Goal: Information Seeking & Learning: Learn about a topic

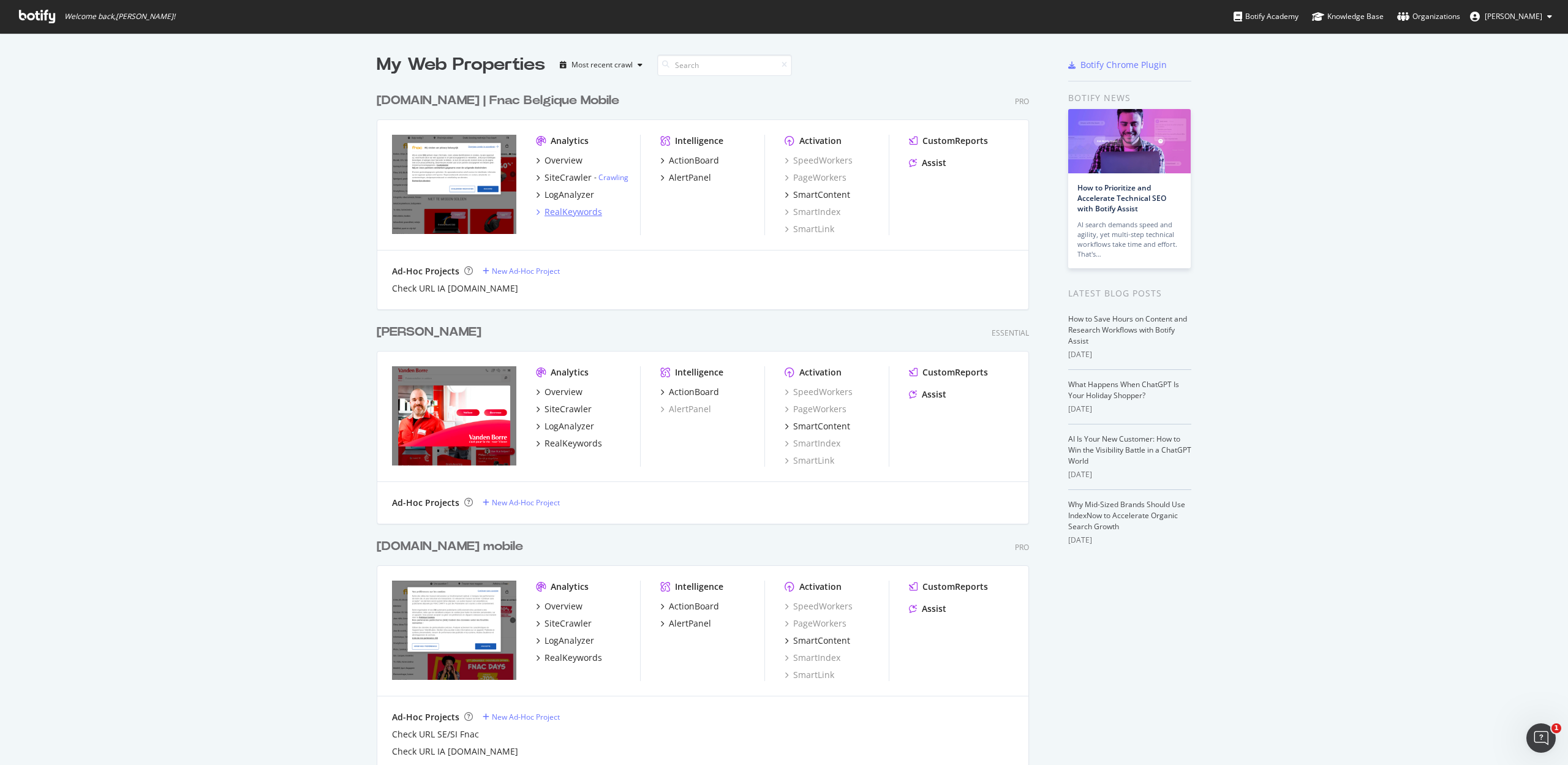
click at [547, 214] on div "RealKeywords" at bounding box center [573, 212] width 57 height 12
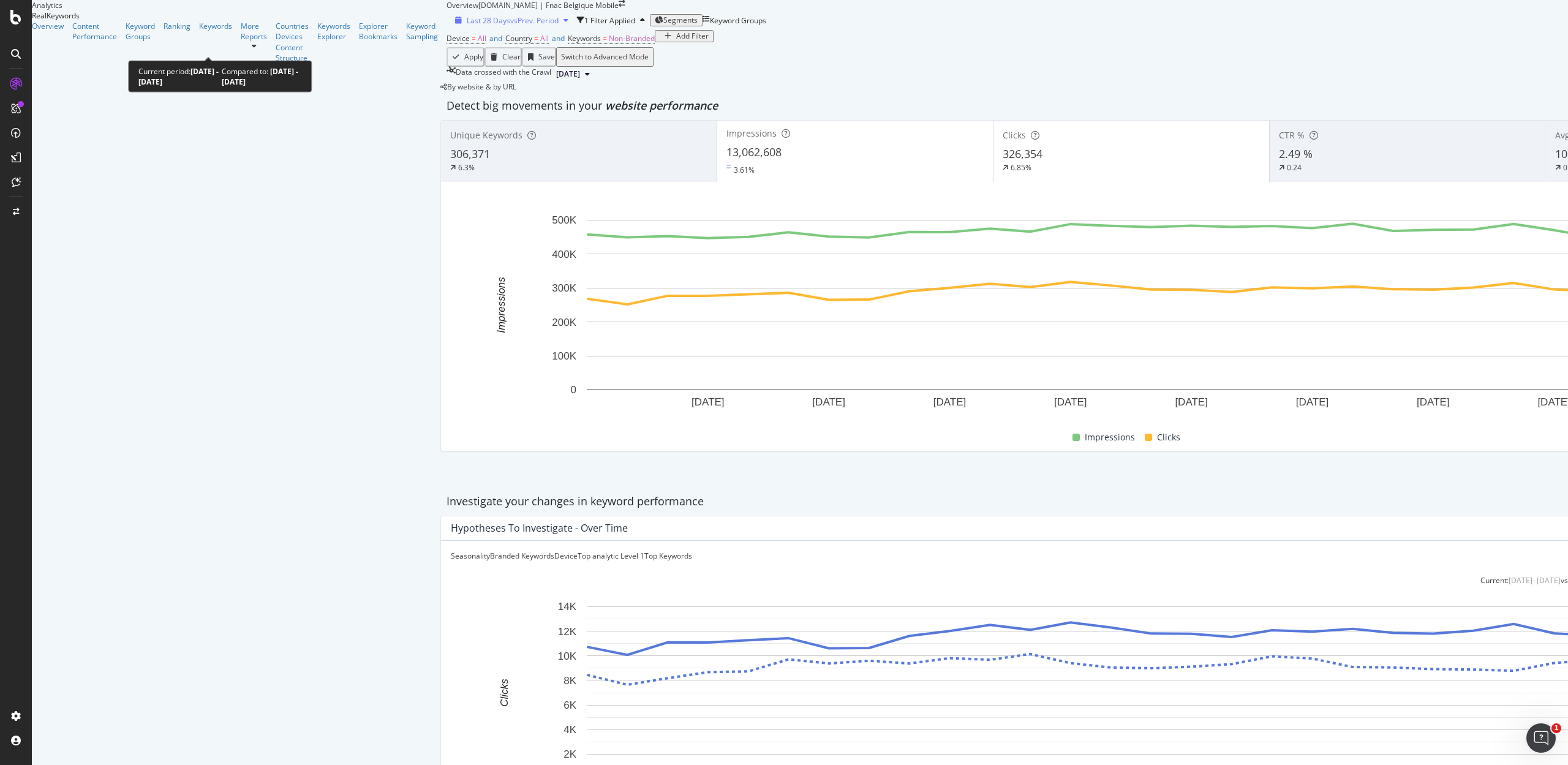
click at [466, 26] on span "Last 28 Days" at bounding box center [488, 20] width 44 height 11
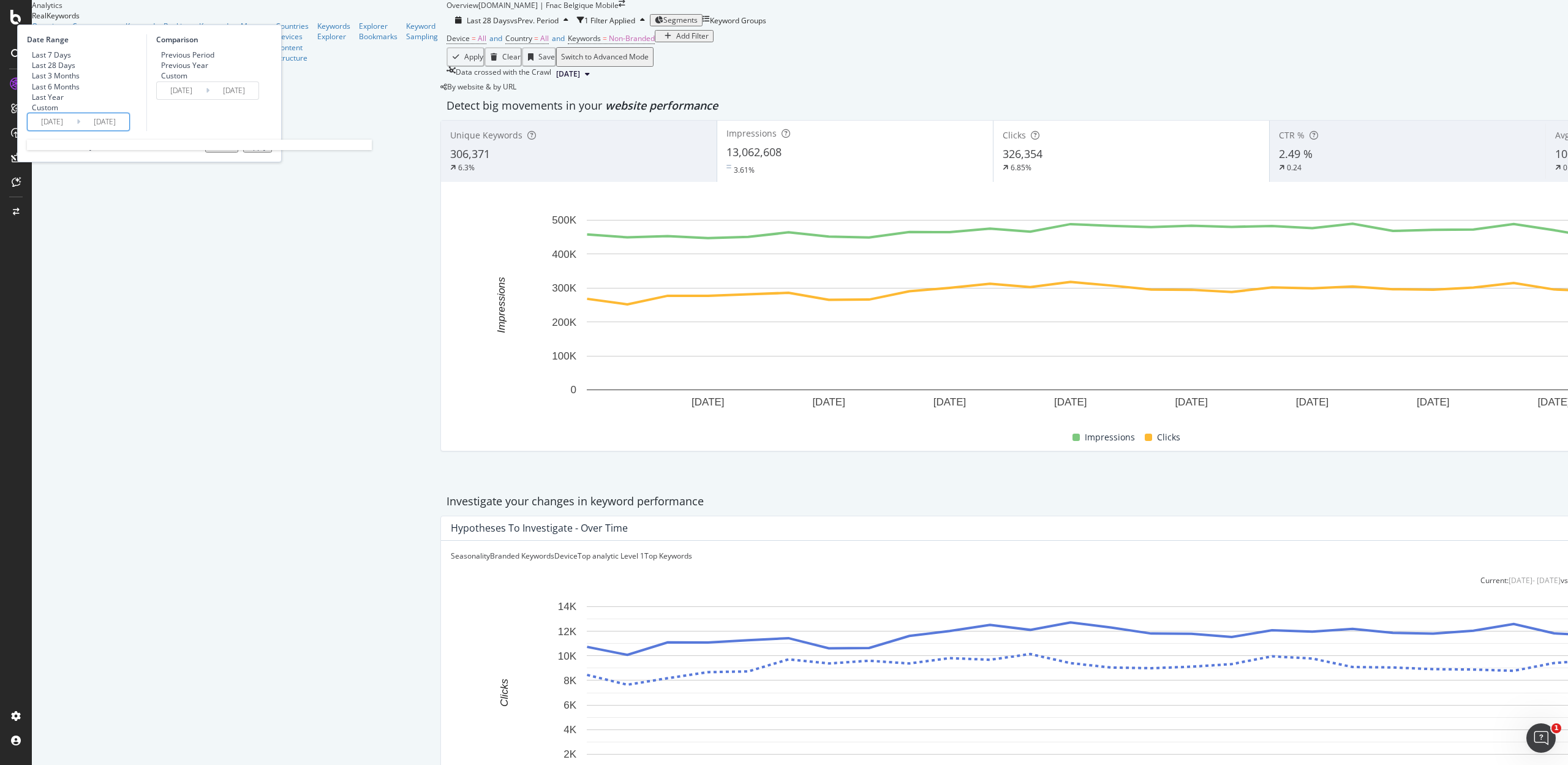
click at [77, 130] on input "2025/08/08" at bounding box center [52, 122] width 49 height 17
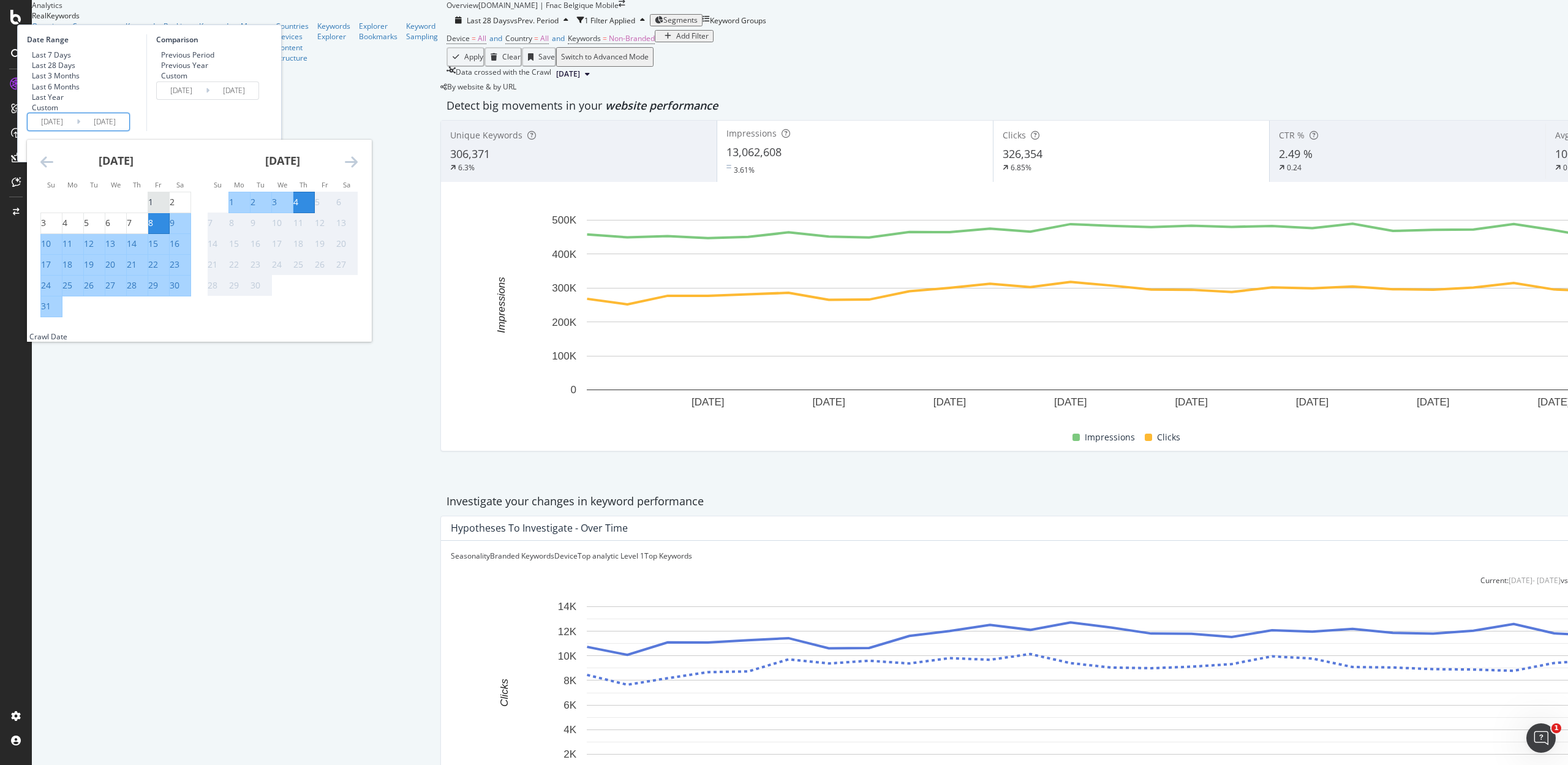
click at [153, 208] on div "1" at bounding box center [150, 202] width 5 height 12
type input "2025/08/01"
type input "2025/06/27"
type input "2025/07/31"
click at [51, 313] on div "31" at bounding box center [46, 306] width 10 height 12
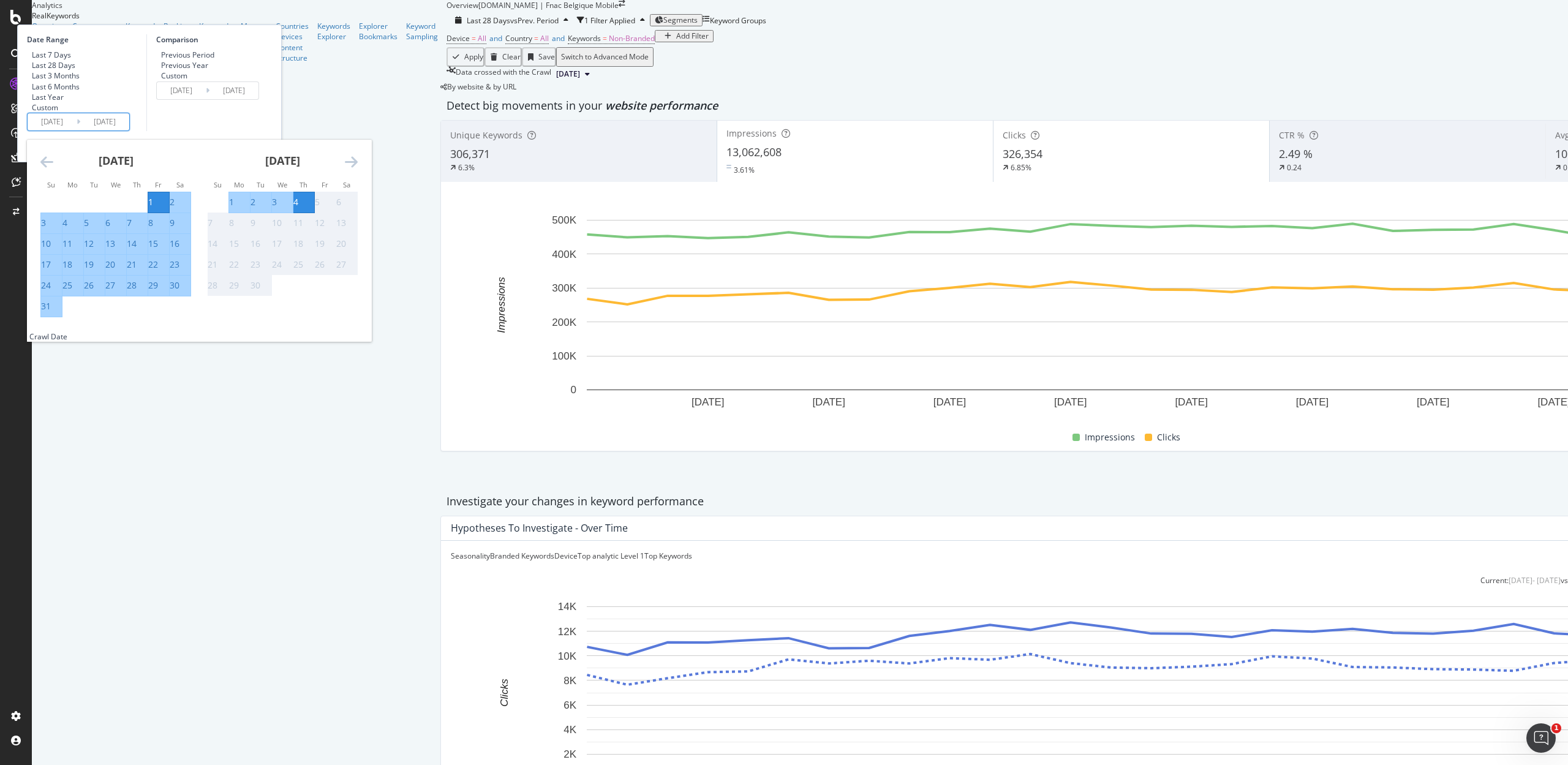
type input "2025/08/31"
type input "2025/07/01"
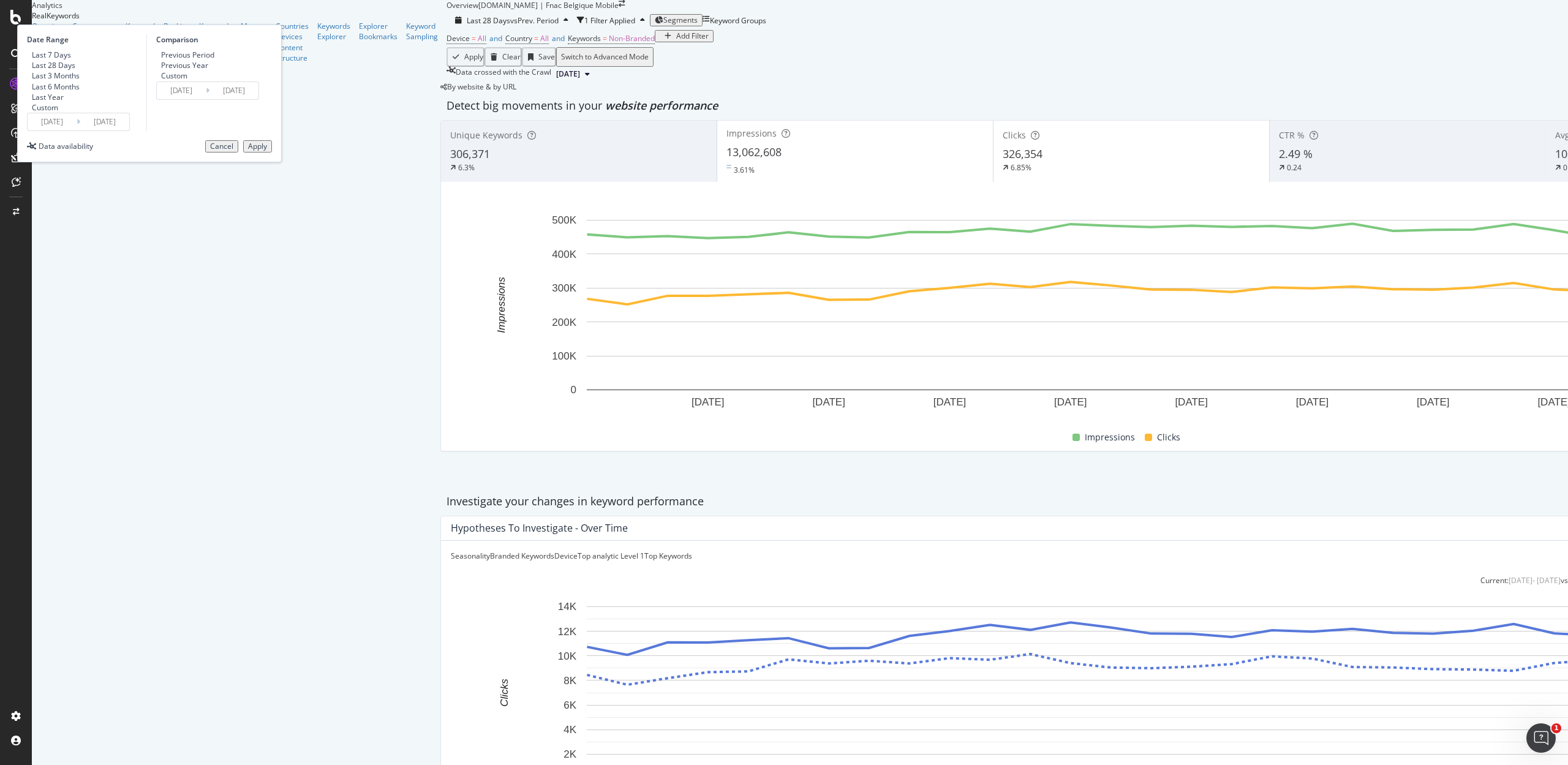
click at [272, 152] on button "Apply" at bounding box center [258, 146] width 29 height 12
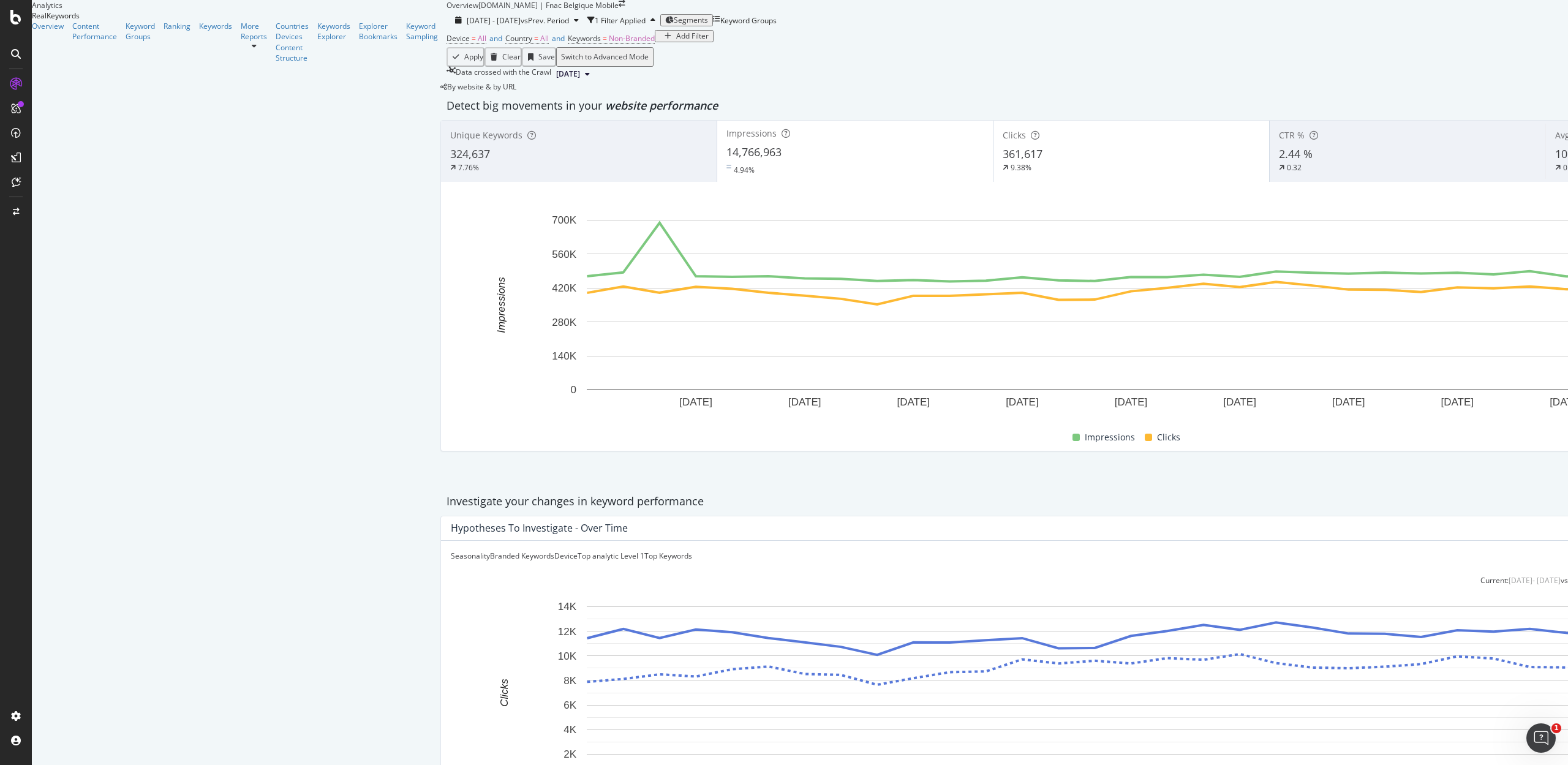
click at [676, 41] on div "Add Filter" at bounding box center [692, 36] width 32 height 9
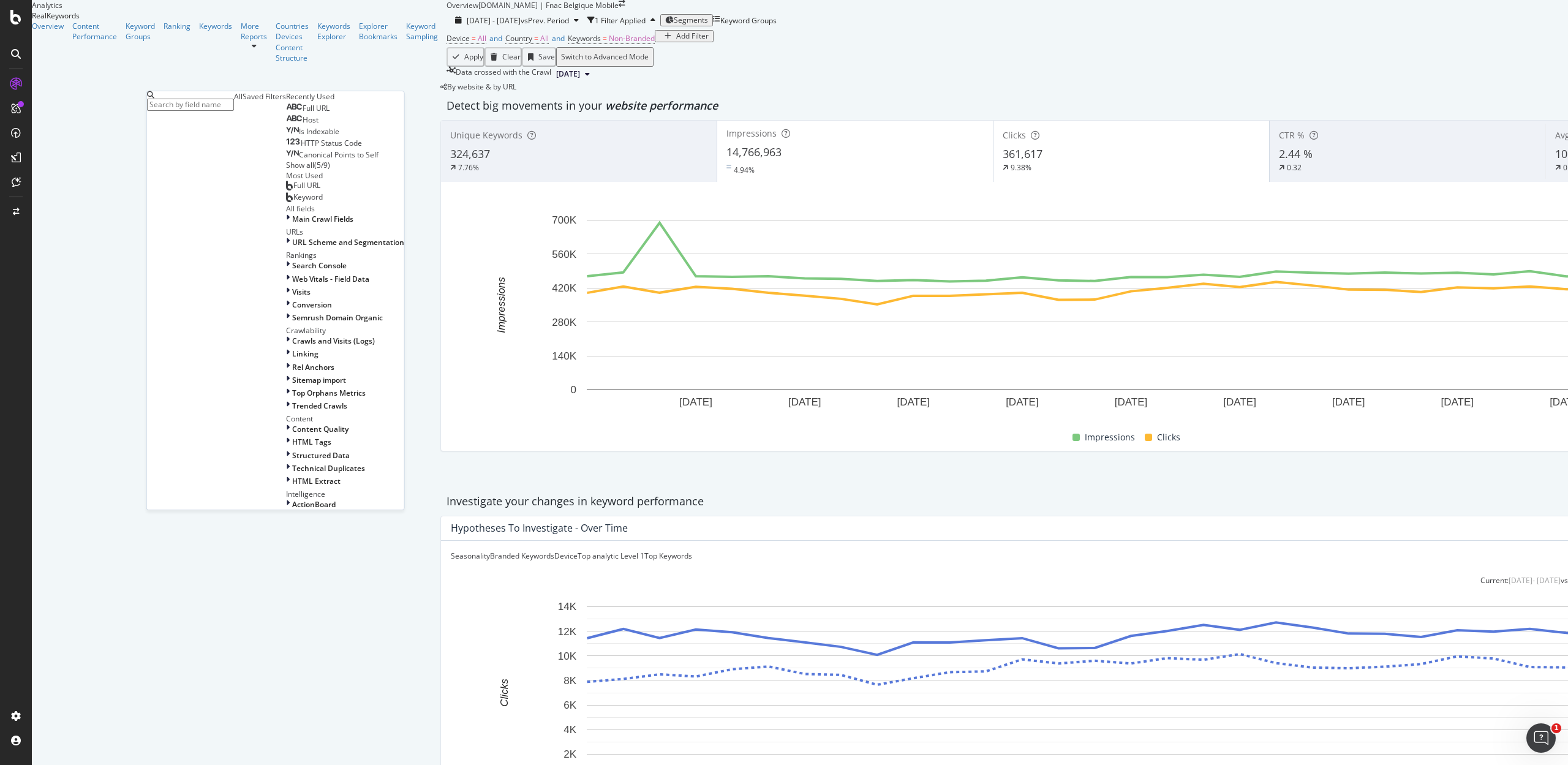
click at [303, 125] on span "Host" at bounding box center [310, 120] width 16 height 11
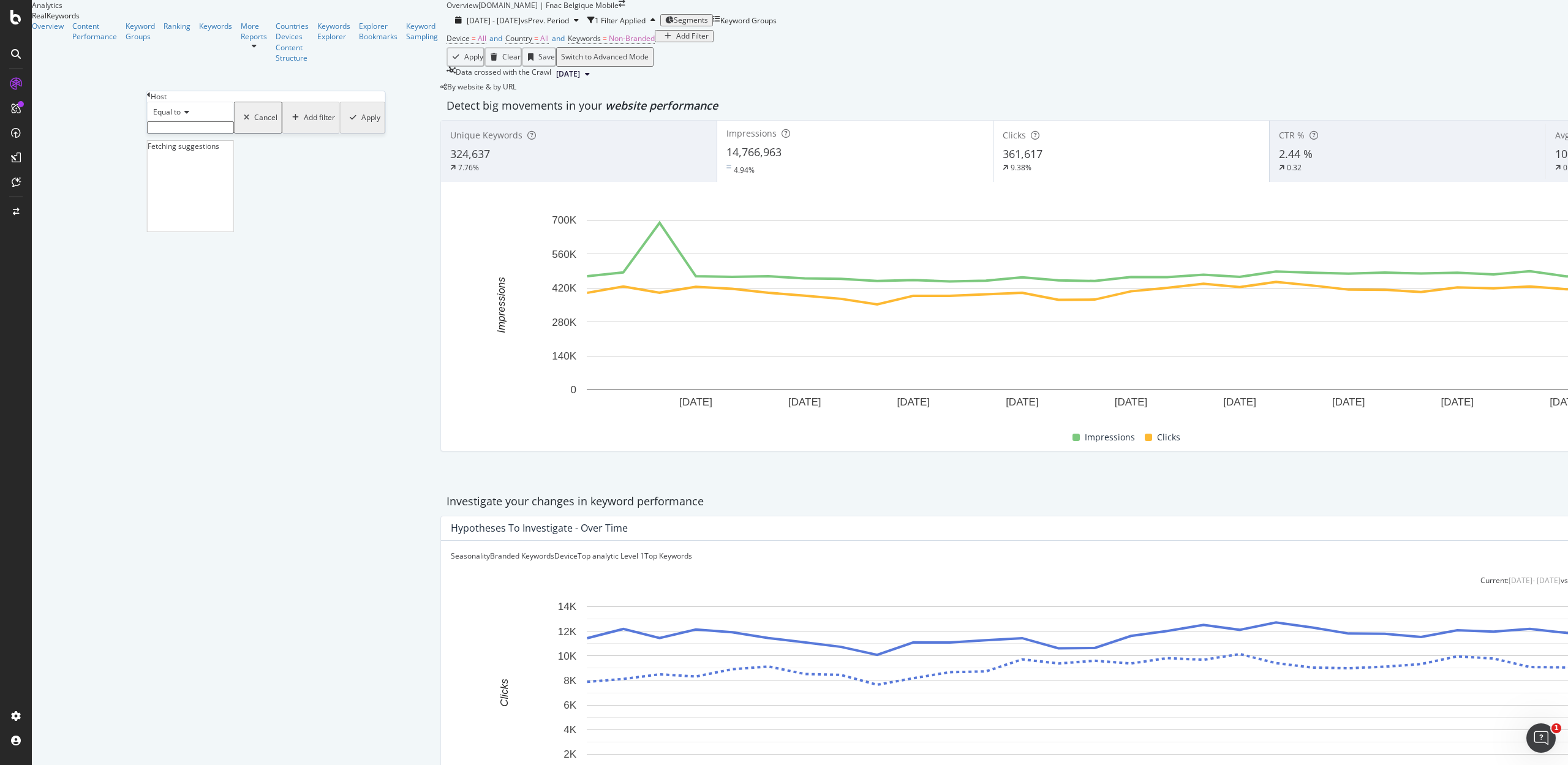
click at [197, 134] on input "text" at bounding box center [190, 127] width 87 height 12
click at [182, 145] on span "www.fr.fnac.be" at bounding box center [167, 140] width 31 height 11
type input "www.fr.fnac.be"
click at [350, 125] on icon "button" at bounding box center [353, 121] width 6 height 7
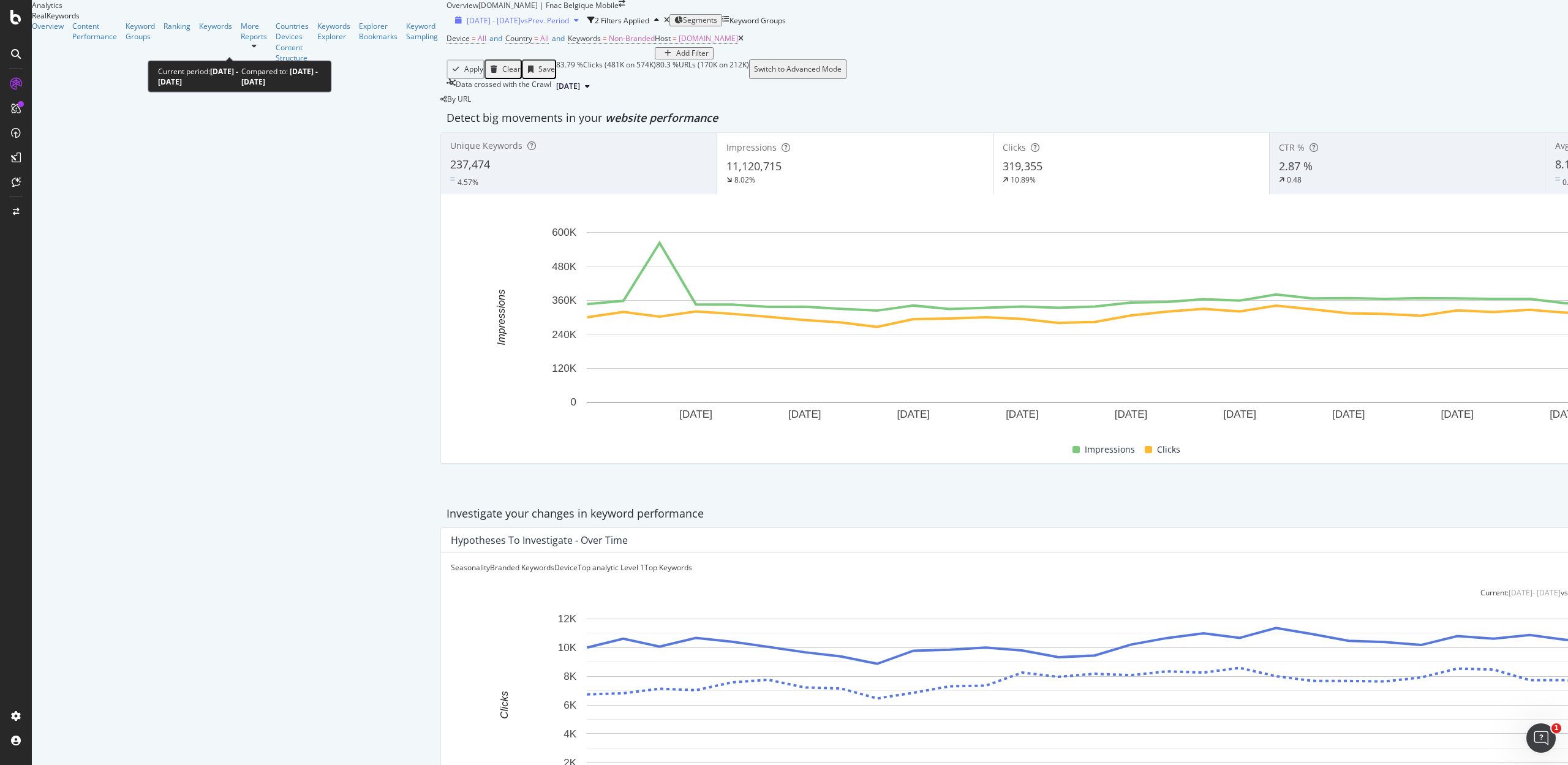
click at [466, 26] on span "2025 Aug. 1st - Aug. 31st" at bounding box center [493, 20] width 54 height 11
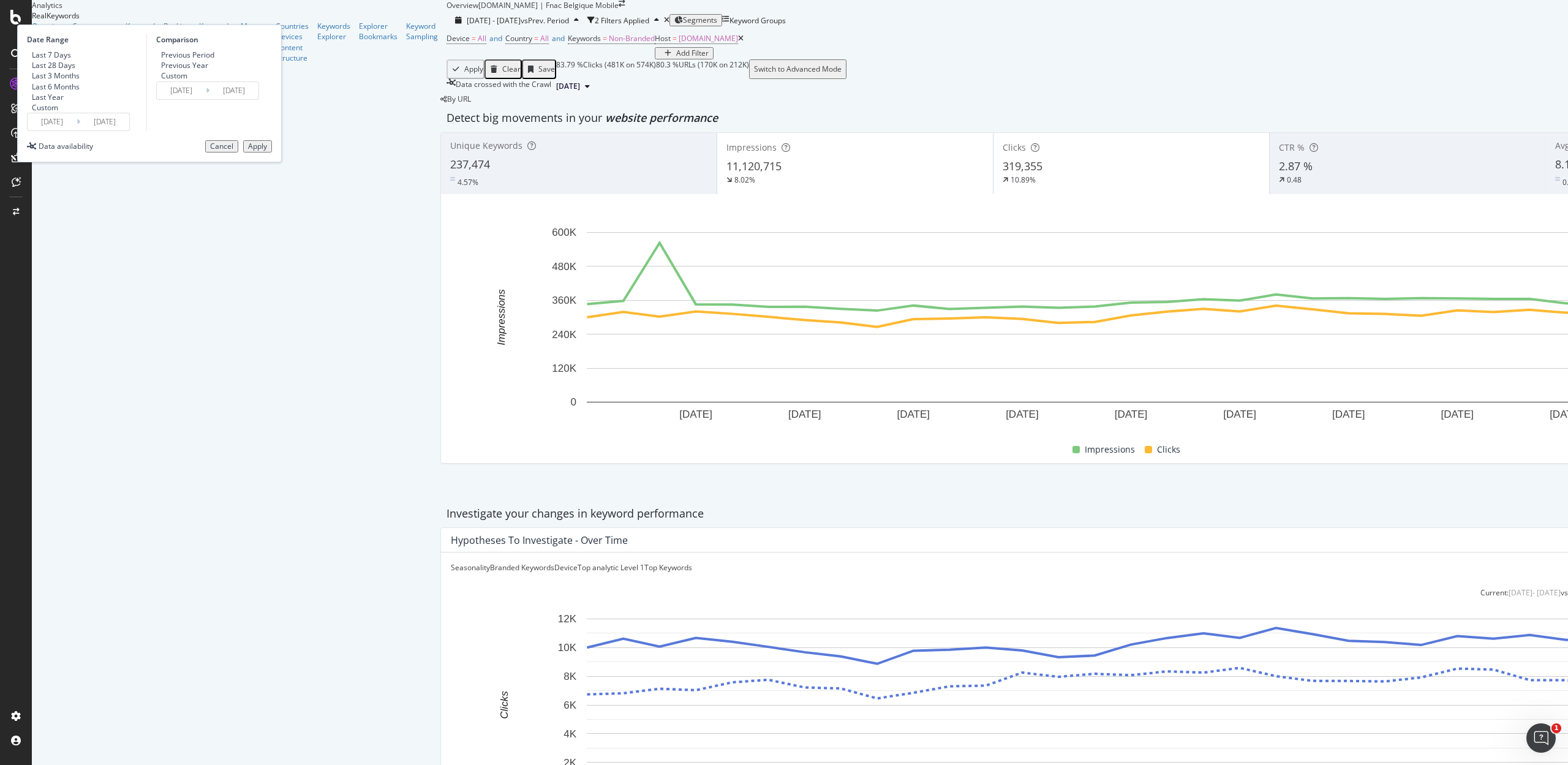
click at [77, 130] on input "2025/08/01" at bounding box center [52, 122] width 49 height 17
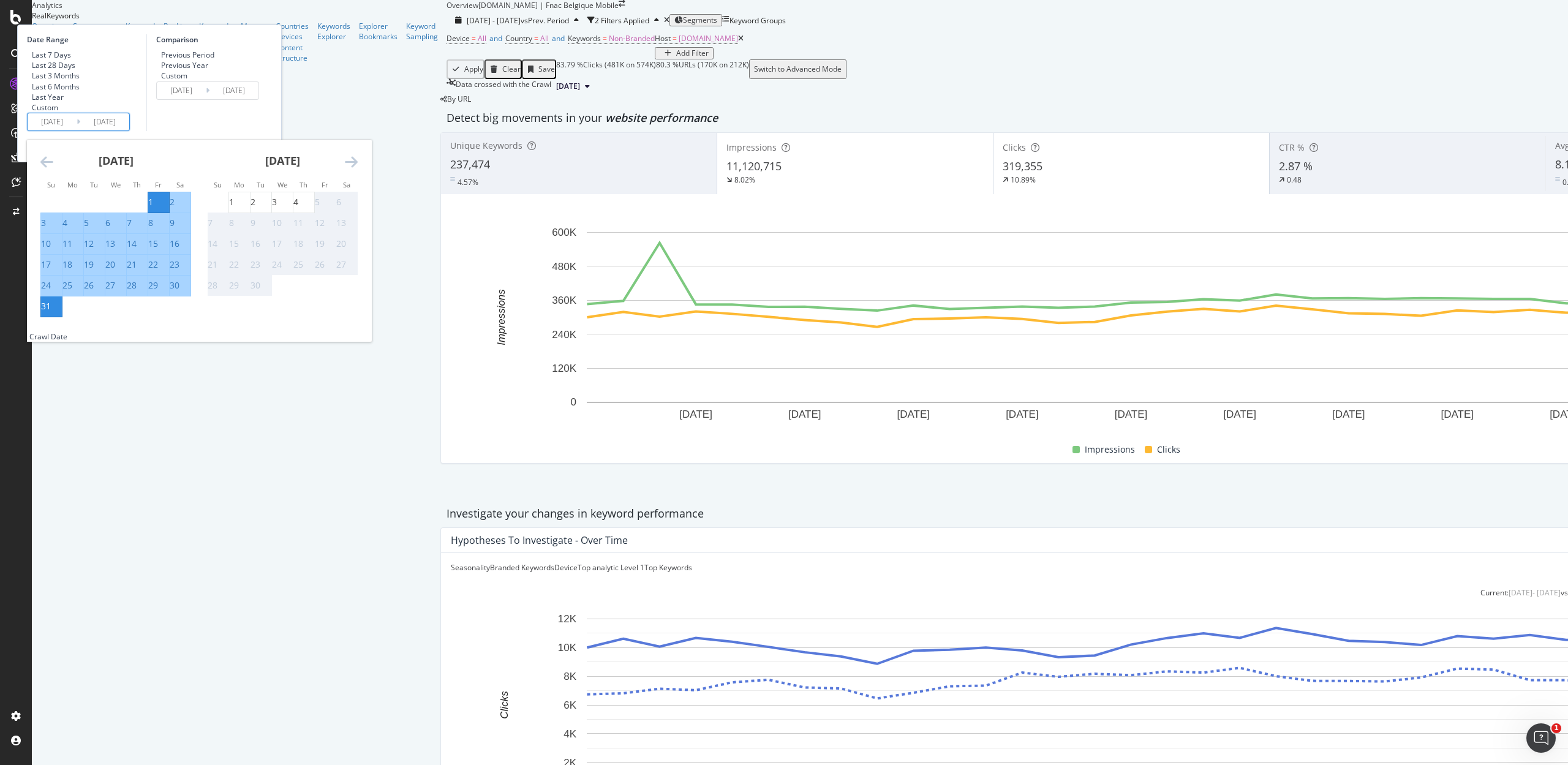
click at [175, 219] on div "August 2025 1 2 3 4 5 6 7 8 9 10 11 12 13 14 15 16 17 18 19 20 21 22 23 24 25 2…" at bounding box center [115, 228] width 167 height 177
click at [53, 169] on icon "Move backward to switch to the previous month." at bounding box center [47, 162] width 13 height 15
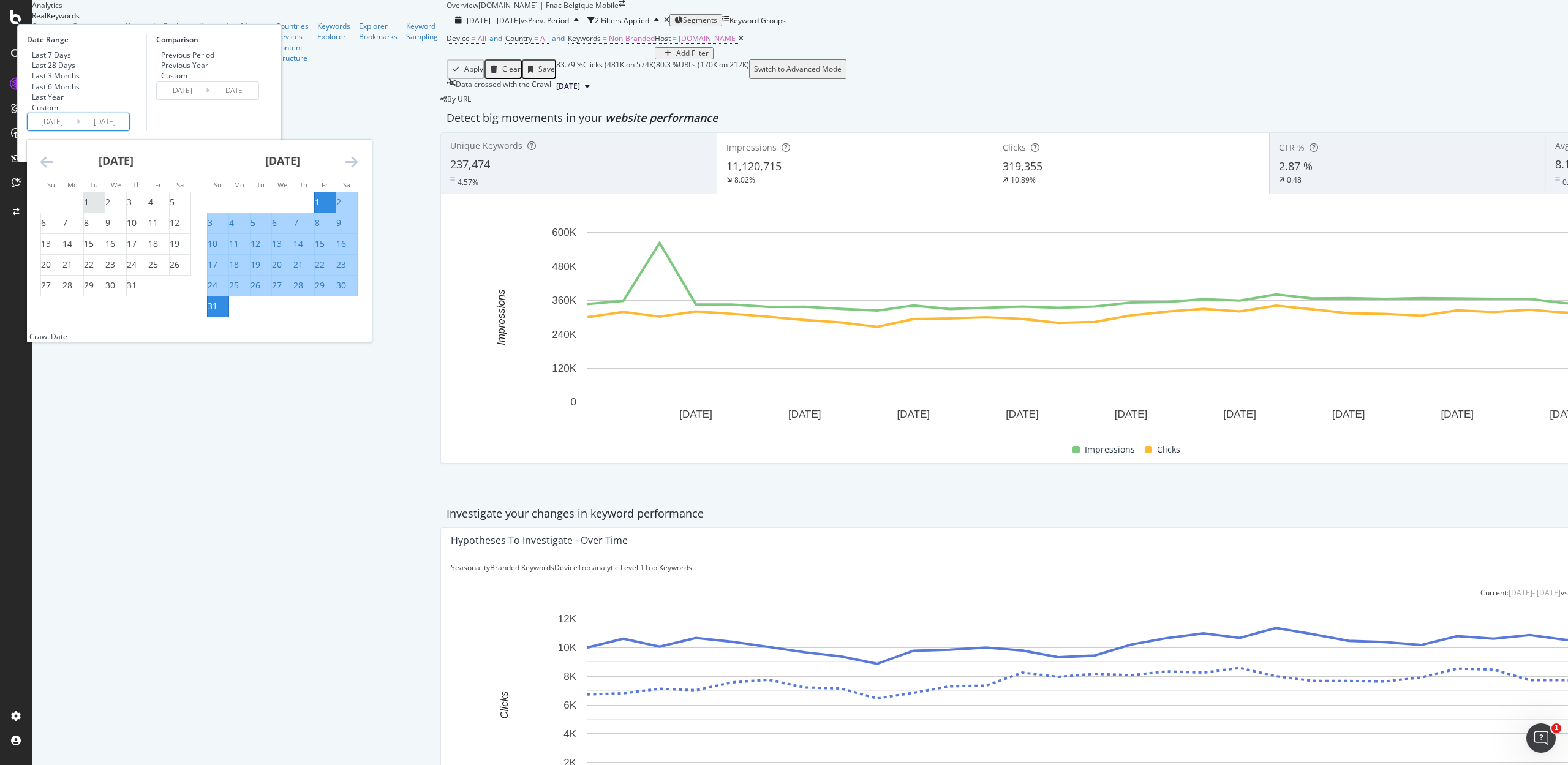
click at [89, 208] on div "1" at bounding box center [86, 202] width 5 height 12
type input "2025/07/01"
type input "2025/04/30"
type input "2025/06/30"
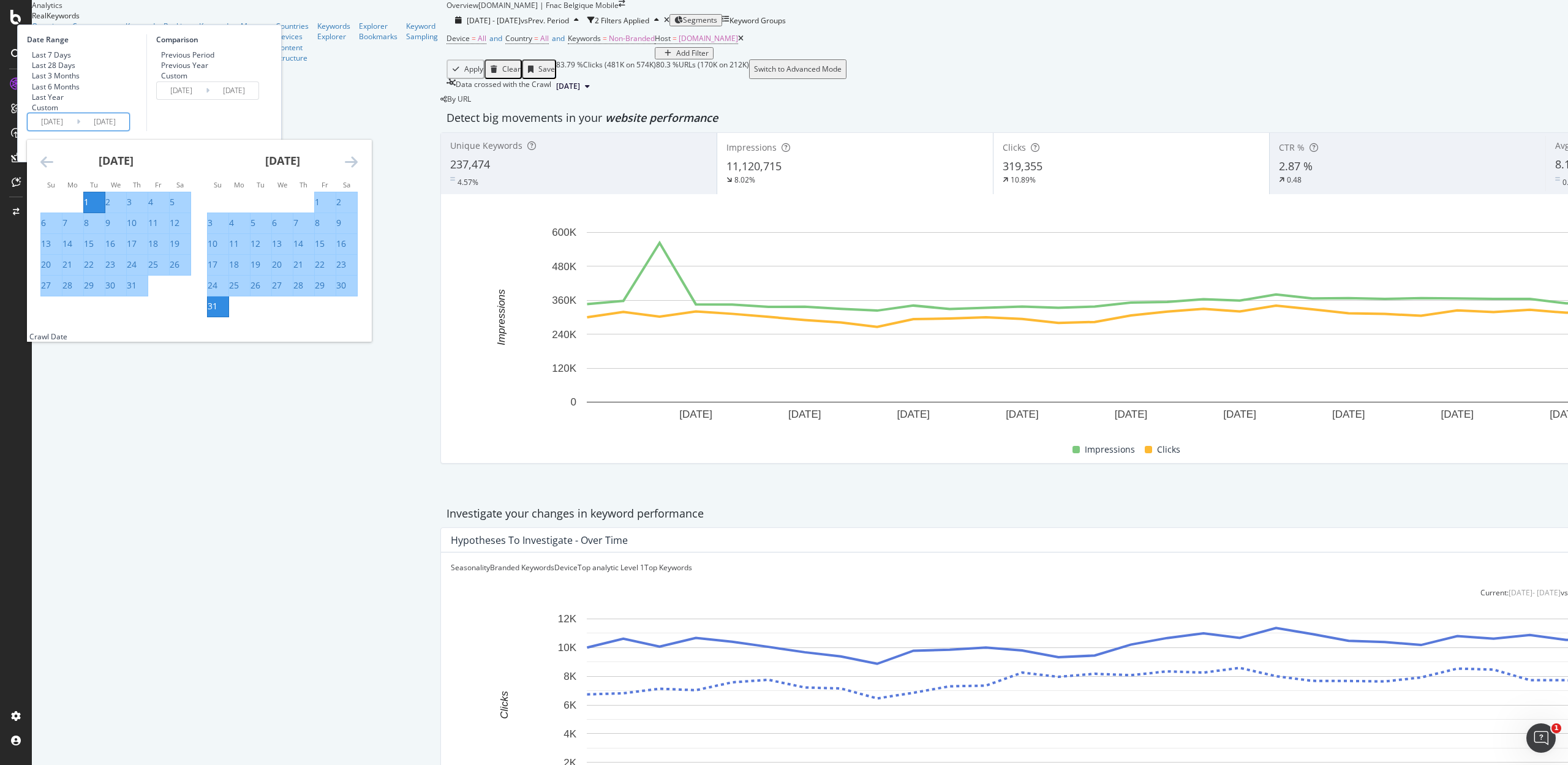
click at [147, 292] on div "31" at bounding box center [137, 285] width 21 height 12
type input "2025/07/31"
type input "2025/05/31"
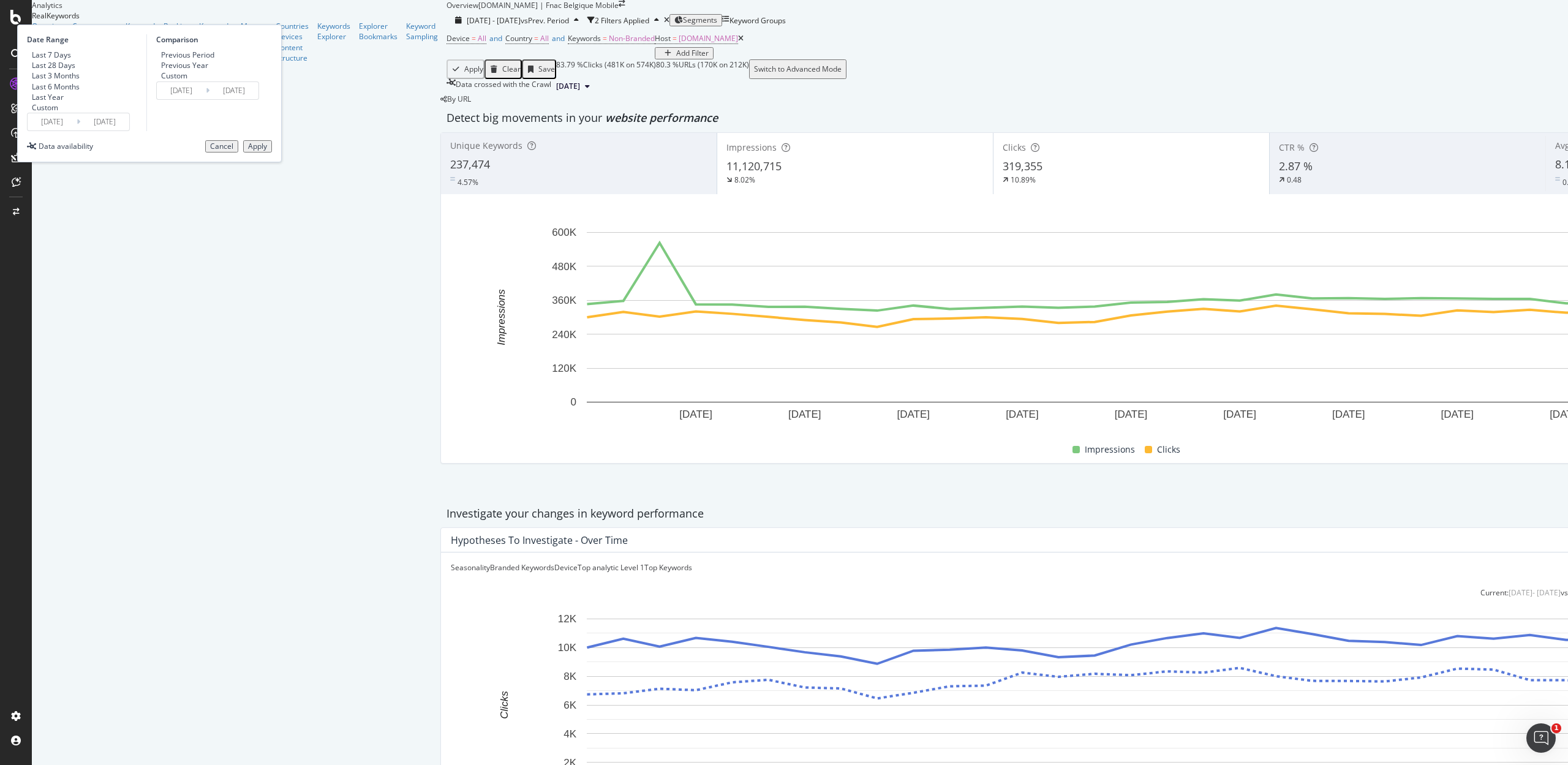
click at [267, 151] on div "Apply" at bounding box center [258, 147] width 19 height 9
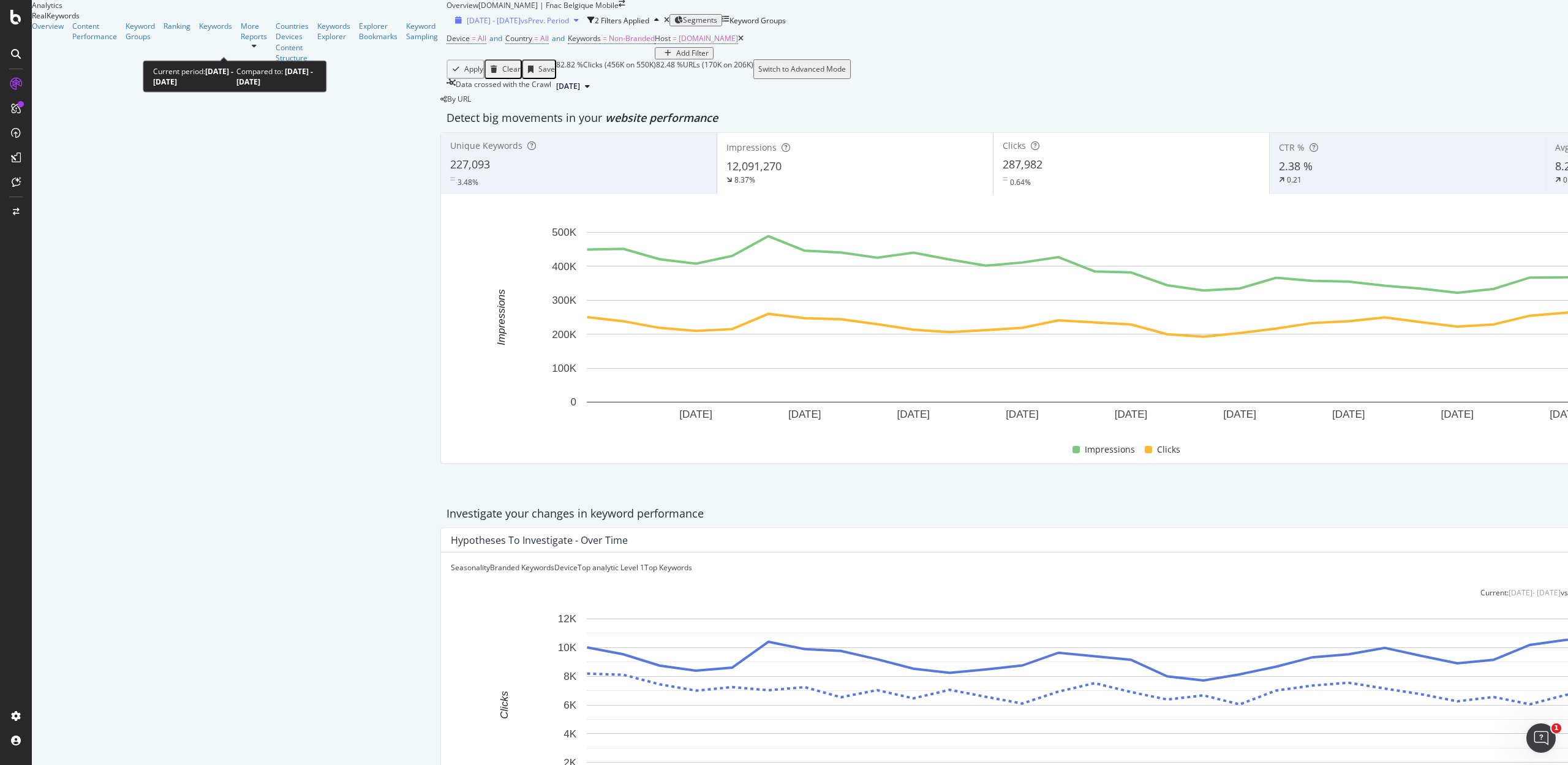
click at [466, 26] on div "2025 Jul. 1st - Jul. 31st vs Prev. Period" at bounding box center [517, 20] width 102 height 11
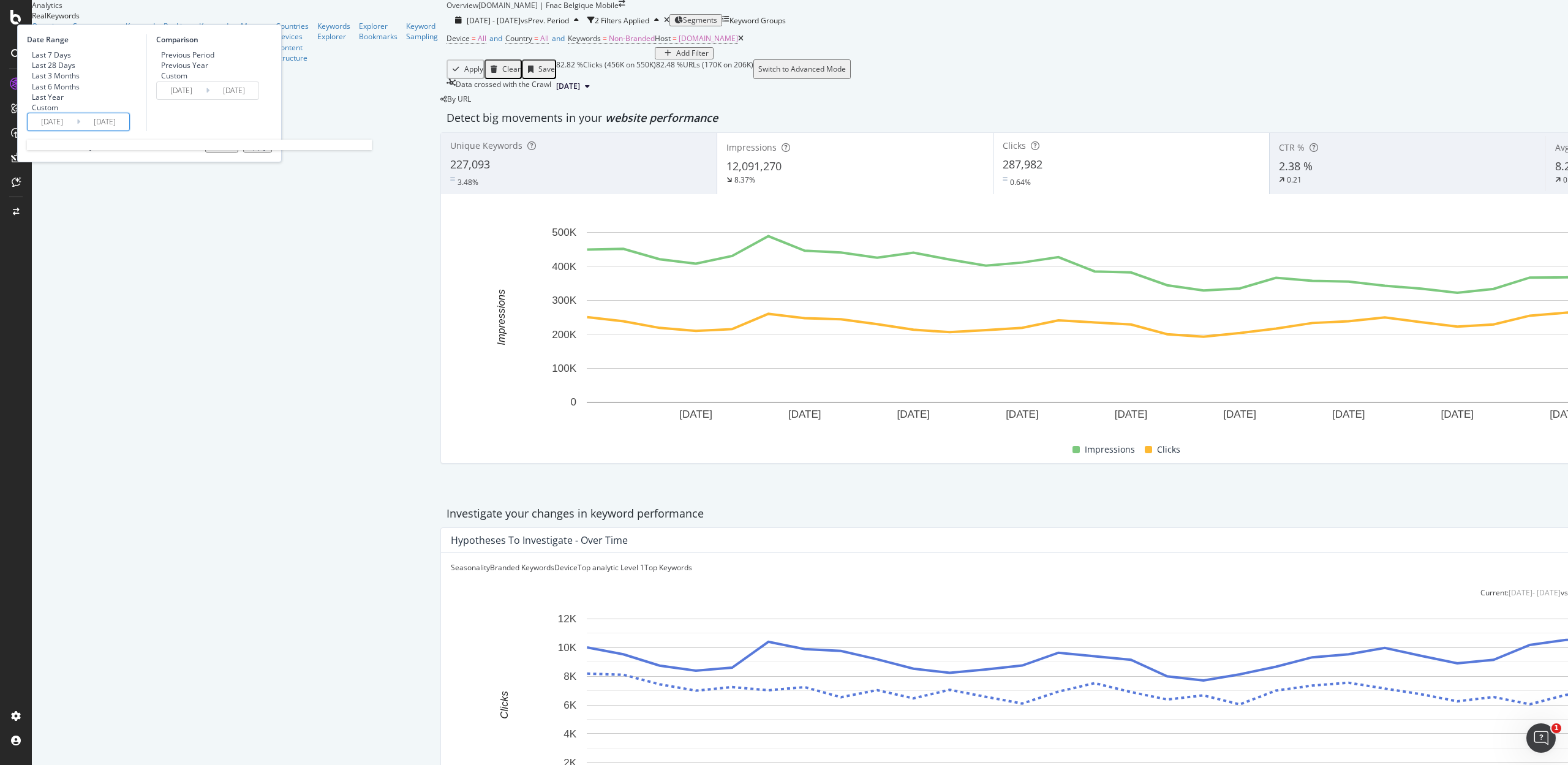
click at [77, 130] on input "2025/07/01" at bounding box center [52, 122] width 49 height 17
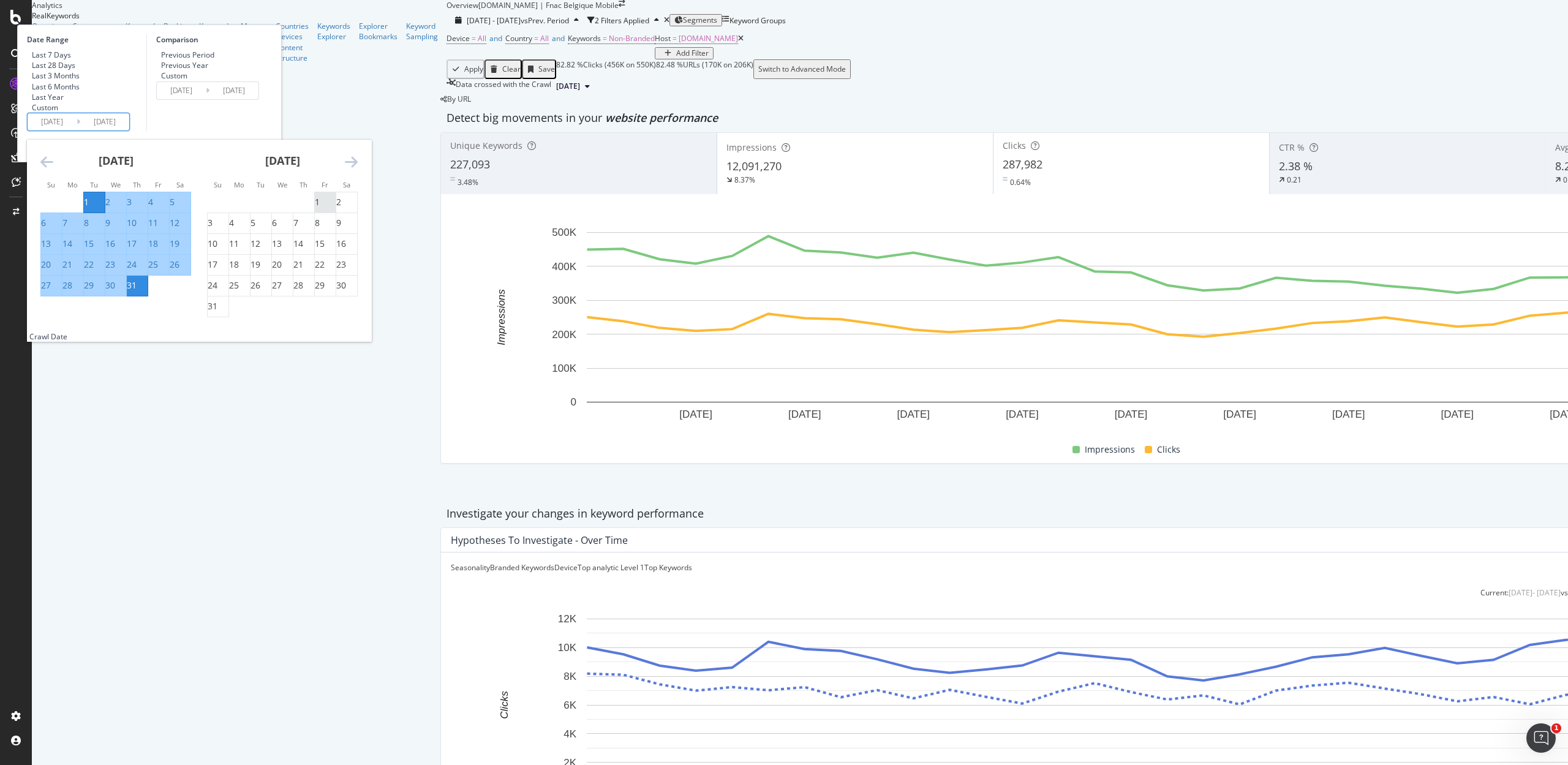
click at [320, 208] on div "1" at bounding box center [317, 202] width 5 height 12
type input "2025/08/01"
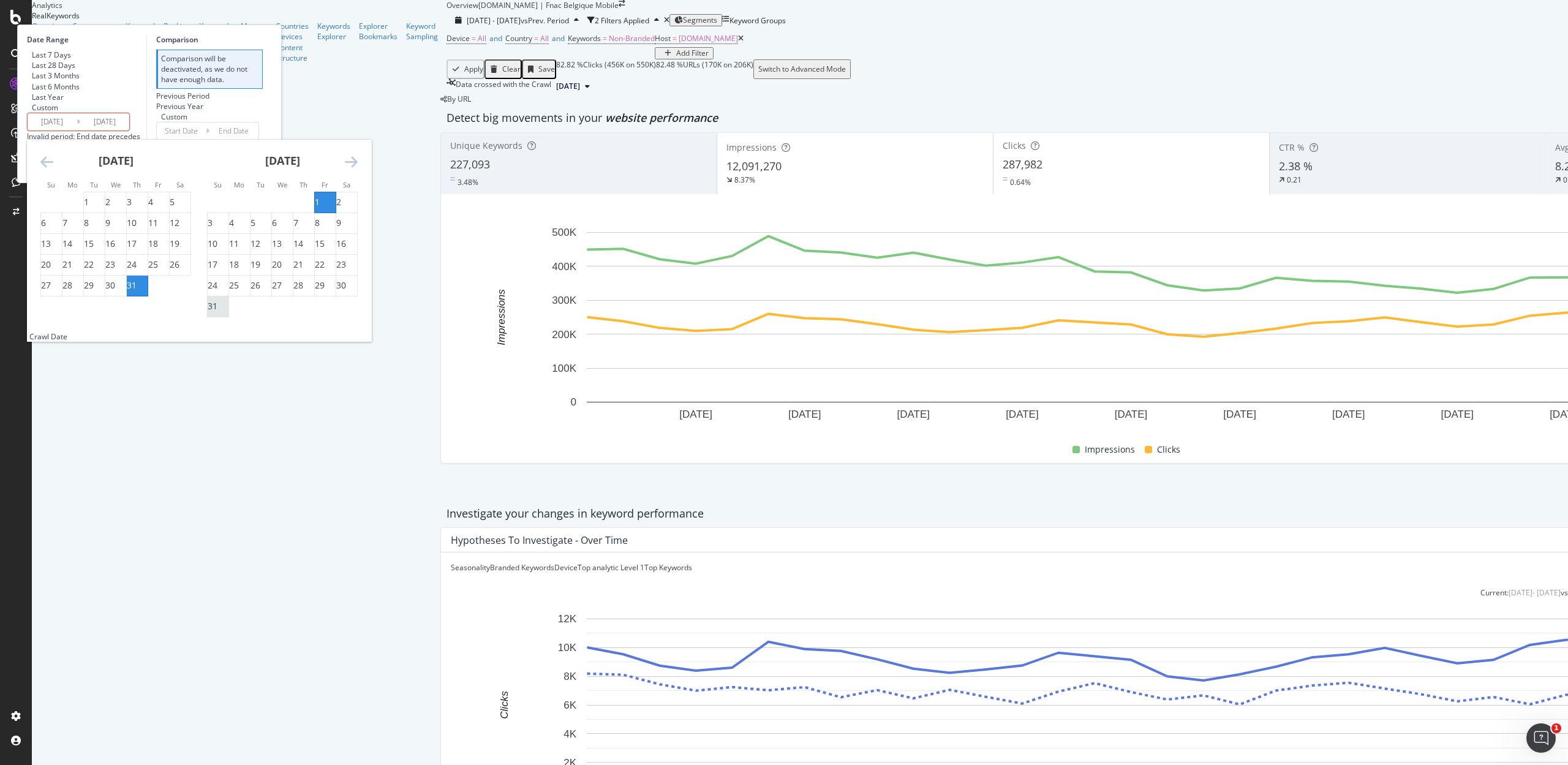
click at [217, 313] on div "31" at bounding box center [212, 306] width 10 height 12
type input "2025/08/31"
type input "2025/07/01"
type input "2025/07/31"
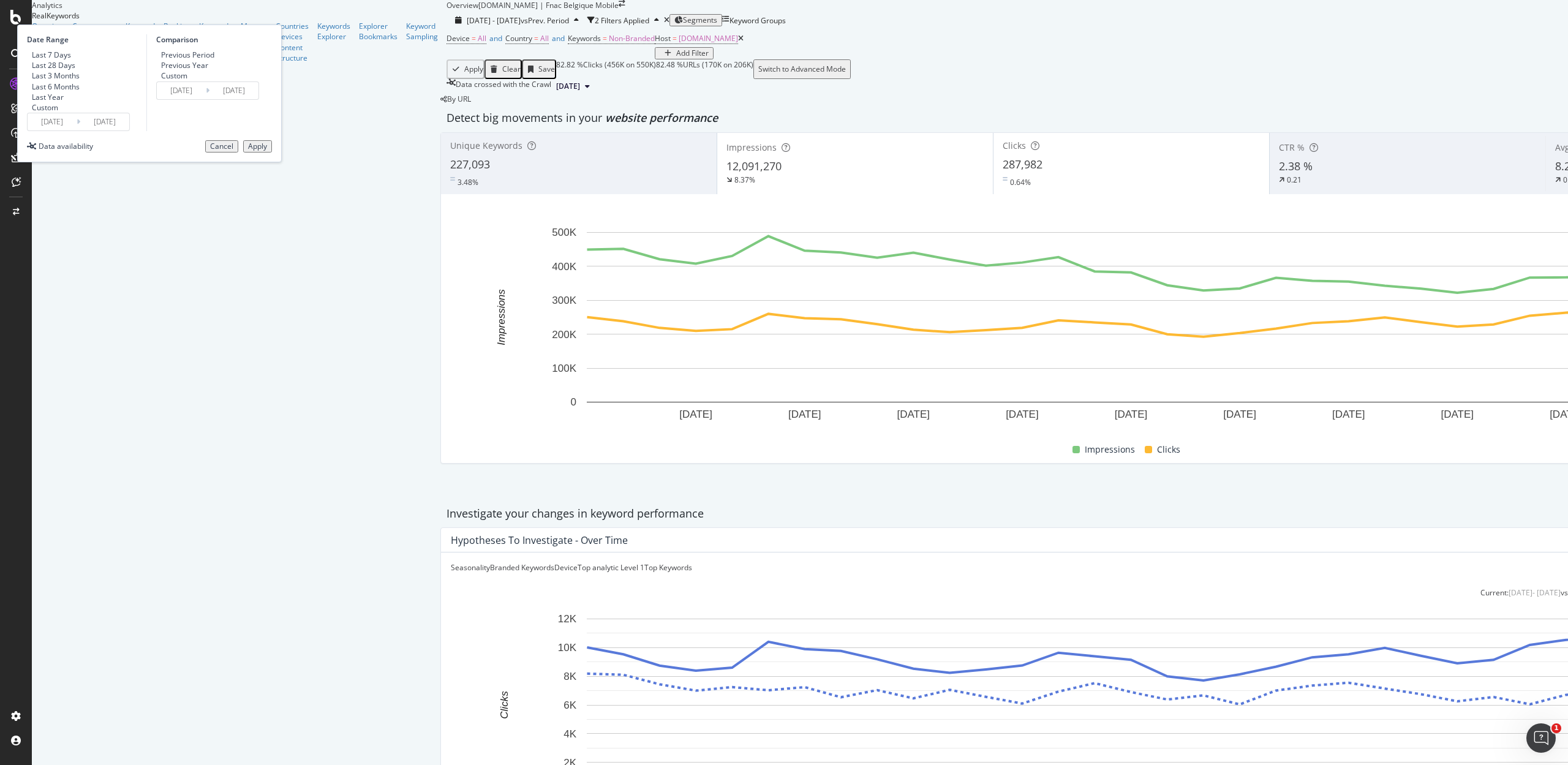
click at [272, 152] on button "Apply" at bounding box center [258, 146] width 29 height 12
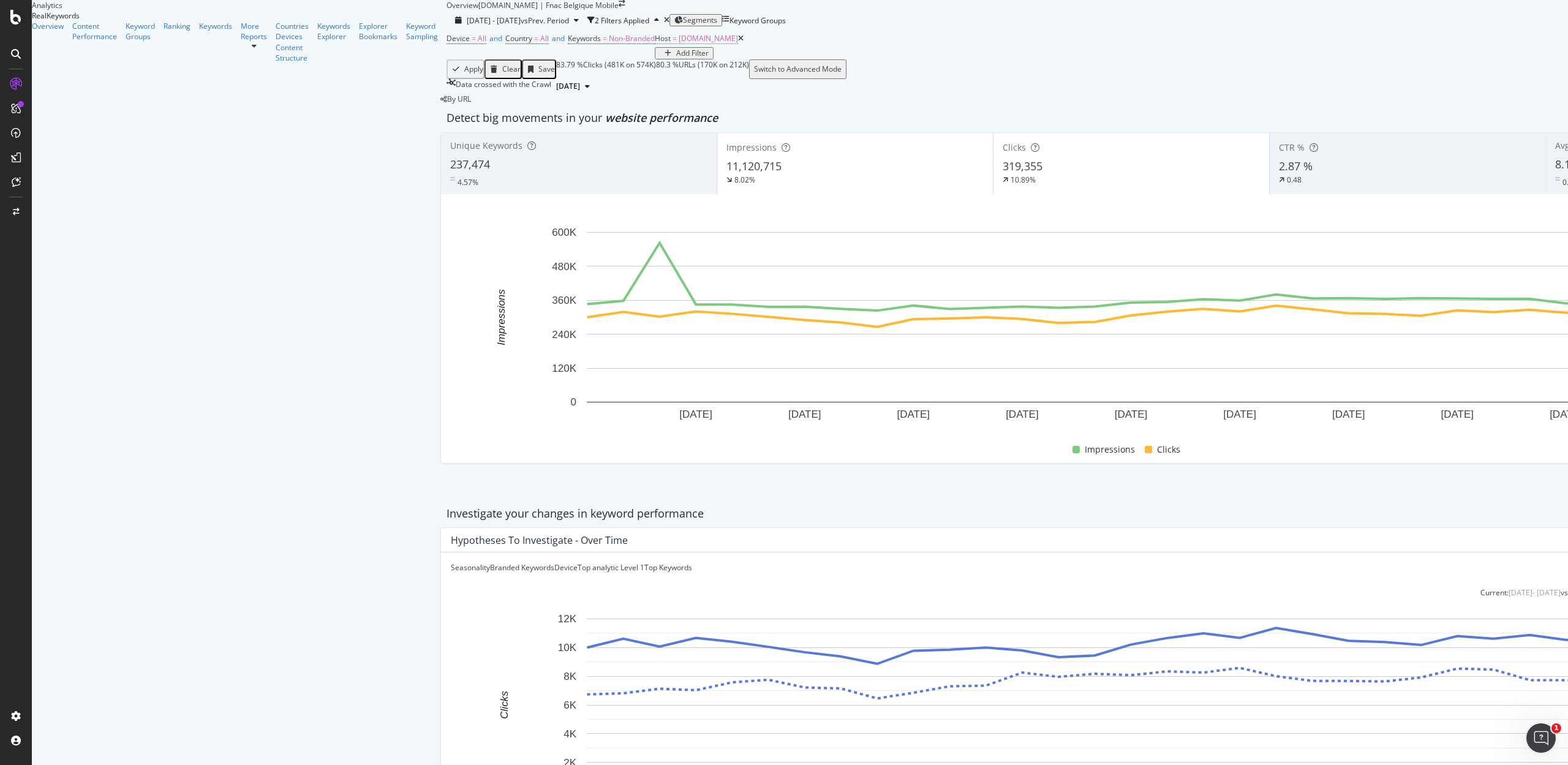
click at [679, 44] on span "www.fr.fnac.be" at bounding box center [708, 38] width 59 height 11
click at [187, 134] on input "www.fr.fnac.be" at bounding box center [190, 127] width 87 height 12
click at [186, 165] on span "www.nl.fnac.be" at bounding box center [169, 160] width 36 height 11
type input "www.nl.fnac.be"
click at [345, 125] on div "button" at bounding box center [353, 121] width 16 height 7
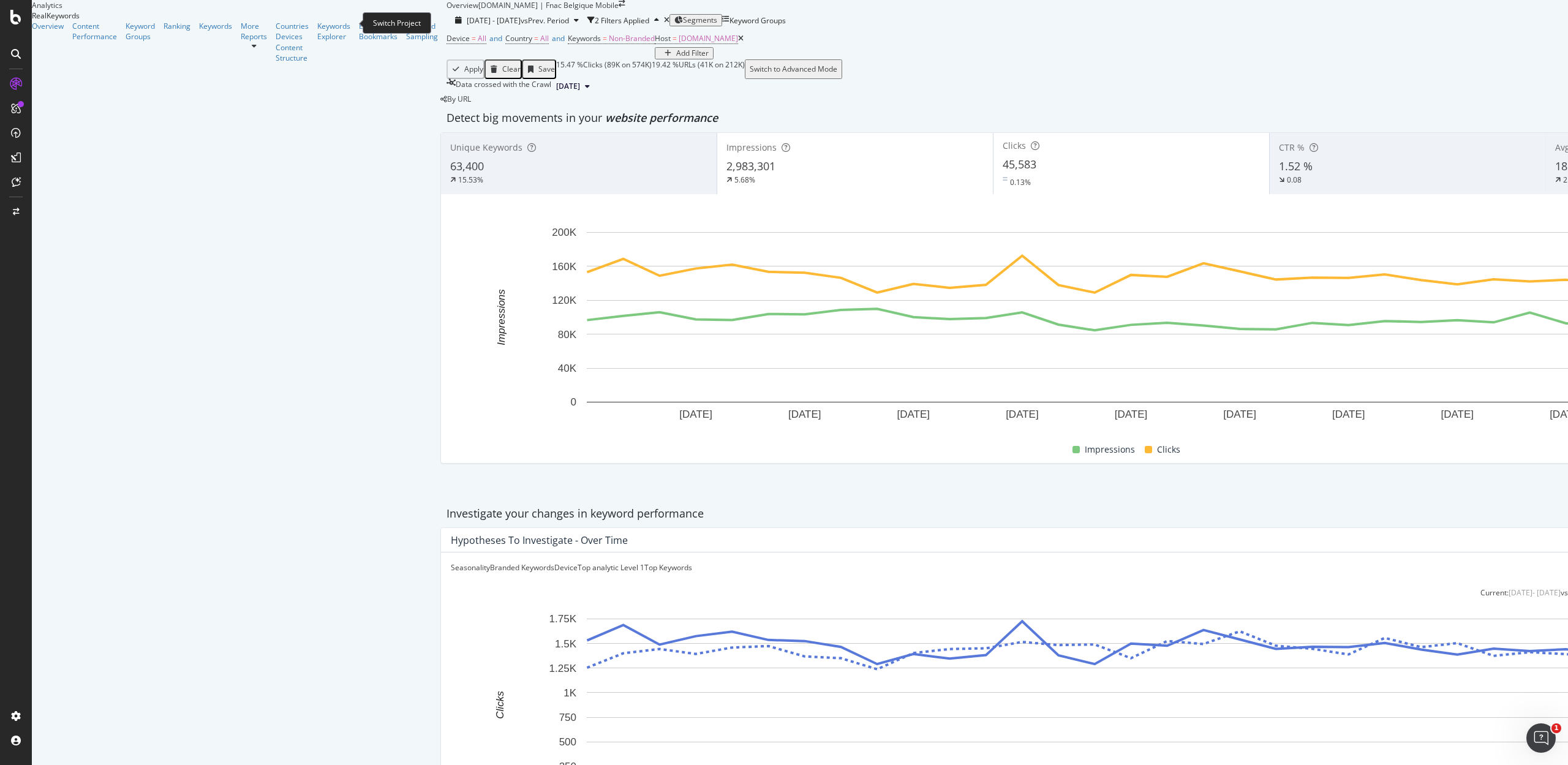
click at [619, 7] on icon "arrow-right-arrow-left" at bounding box center [622, 4] width 6 height 7
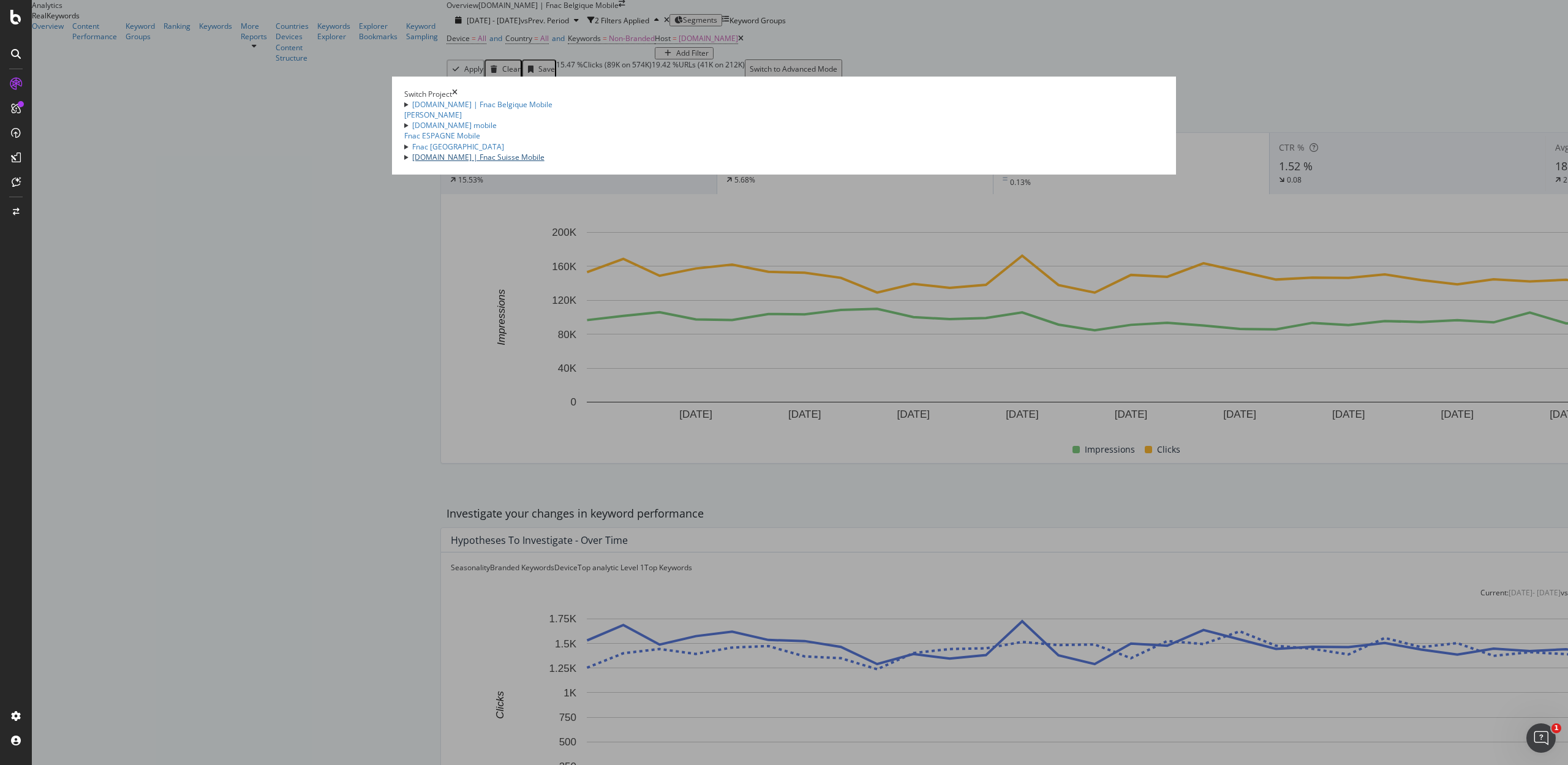
click at [466, 162] on link "[DOMAIN_NAME] | Fnac Suisse Mobile" at bounding box center [478, 157] width 132 height 11
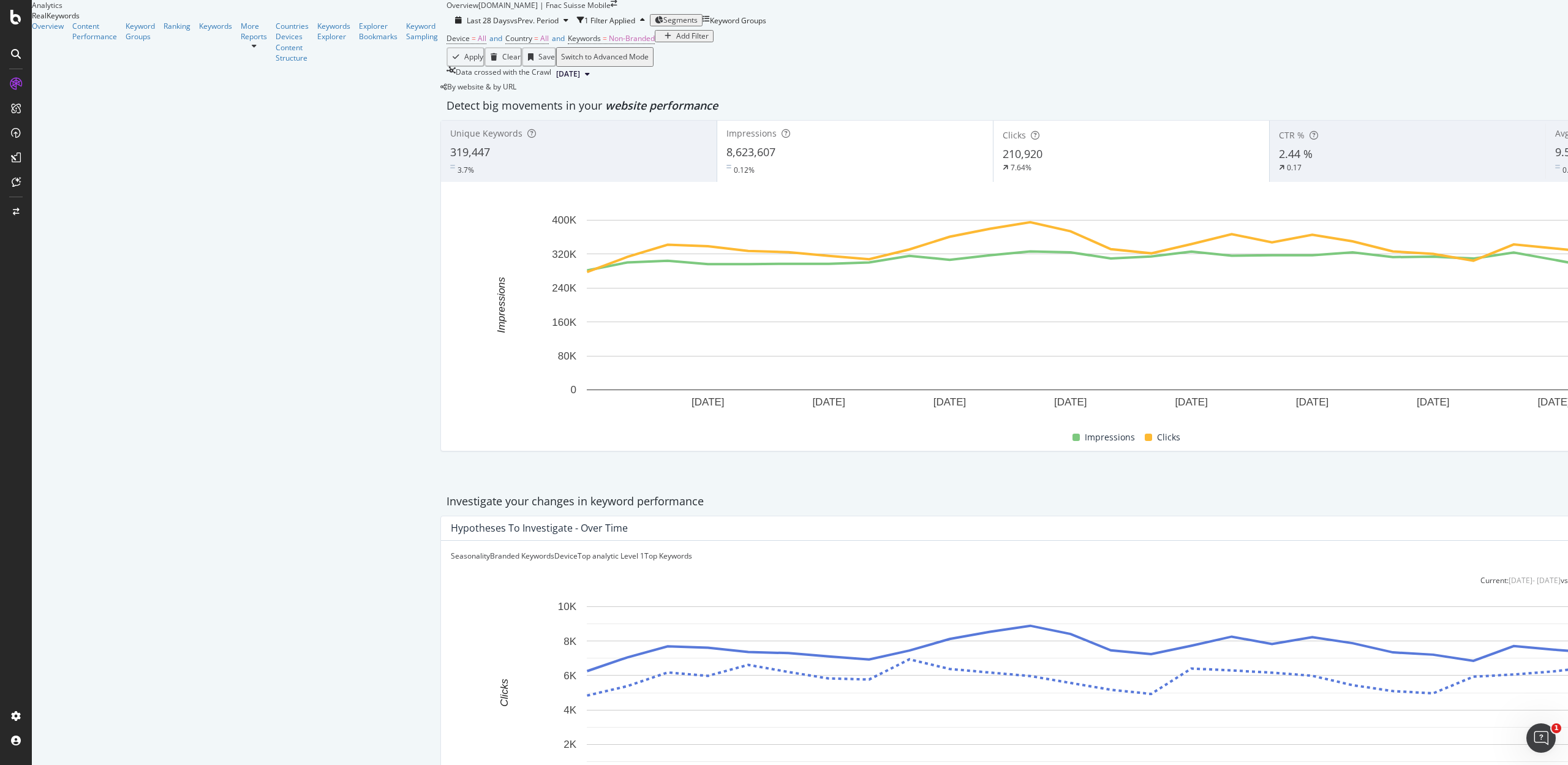
click at [676, 41] on div "Add Filter" at bounding box center [692, 36] width 32 height 9
click at [446, 47] on div "Device = All and Country = All and Keywords = Non-Branded Add Filter" at bounding box center [1130, 39] width 1368 height 17
click at [510, 26] on span "vs Prev. Period" at bounding box center [534, 20] width 49 height 11
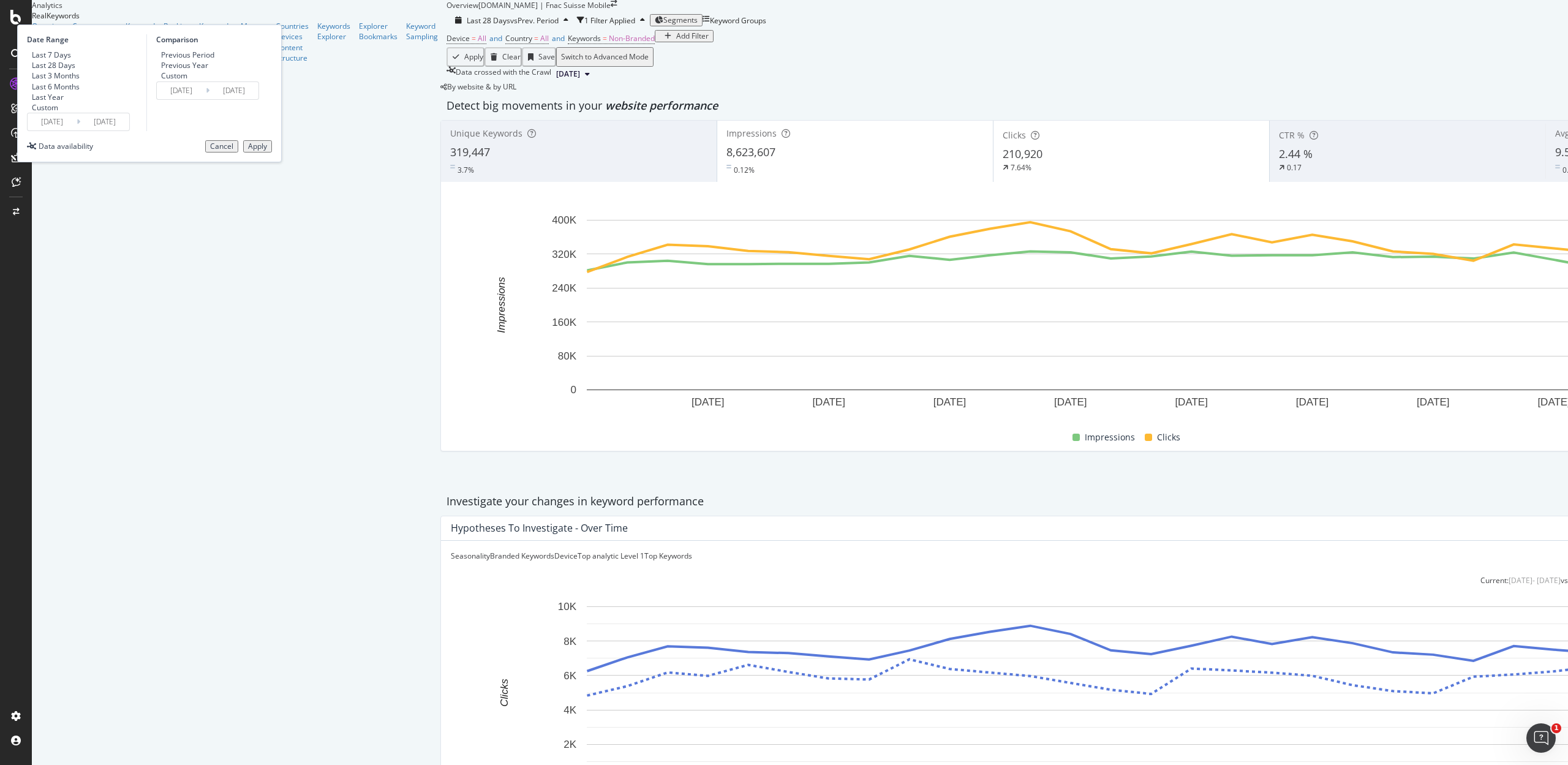
click at [77, 130] on input "2025/08/09" at bounding box center [52, 122] width 49 height 17
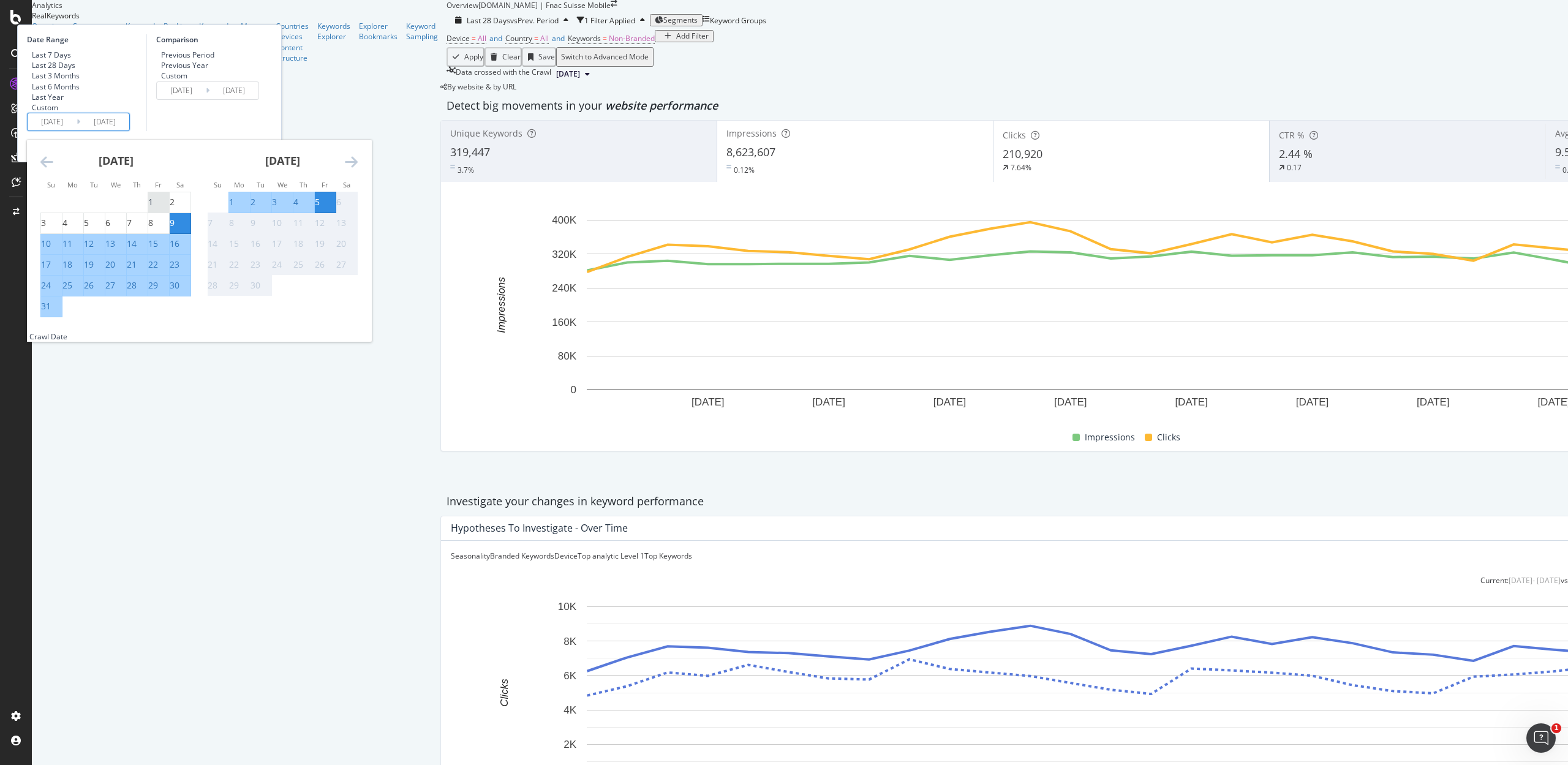
click at [153, 208] on div "1" at bounding box center [150, 202] width 5 height 12
type input "2025/08/01"
type input "2025/06/26"
type input "2025/07/31"
click at [51, 313] on div "31" at bounding box center [46, 306] width 10 height 12
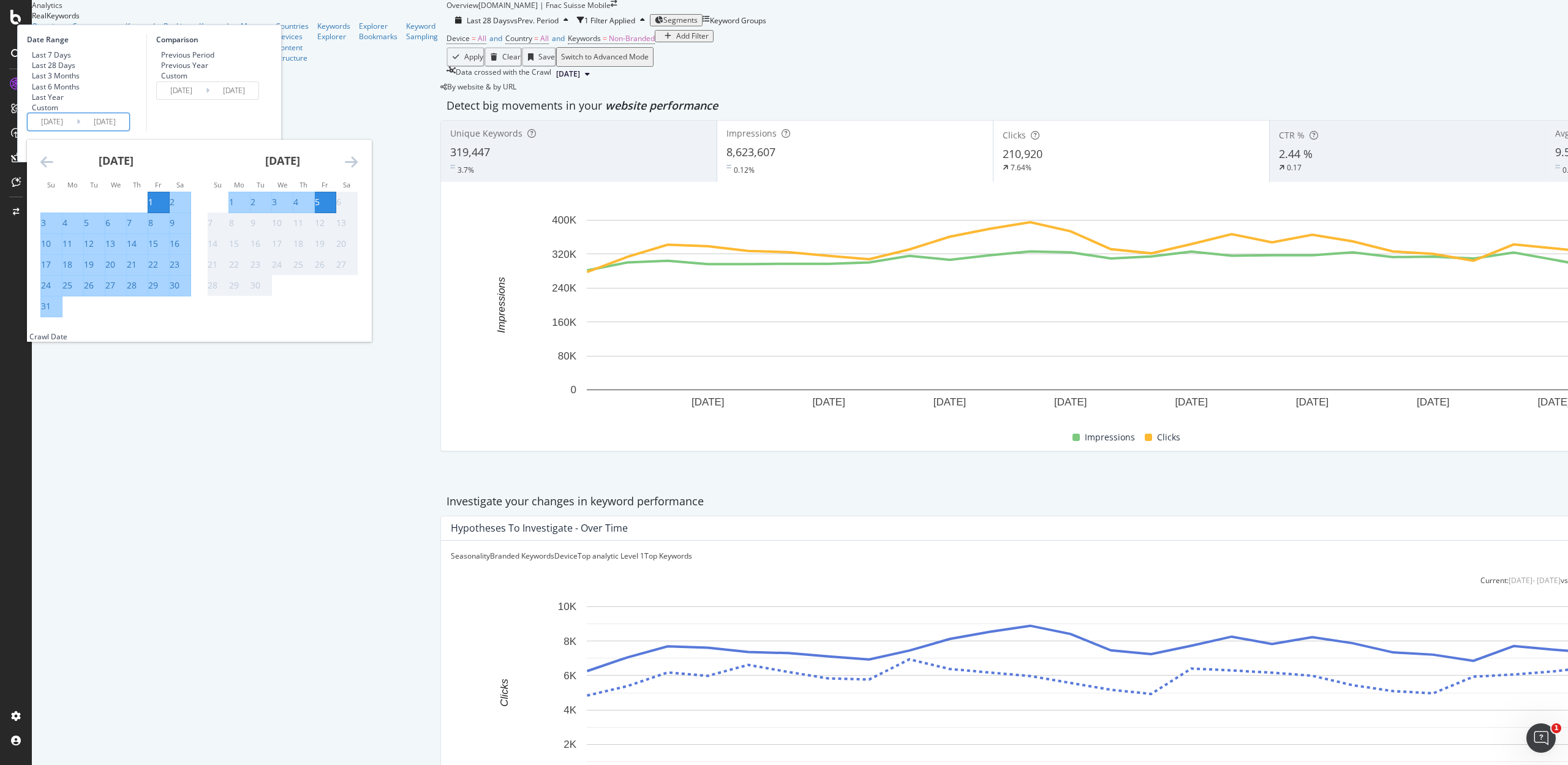
type input "2025/08/31"
type input "2025/07/01"
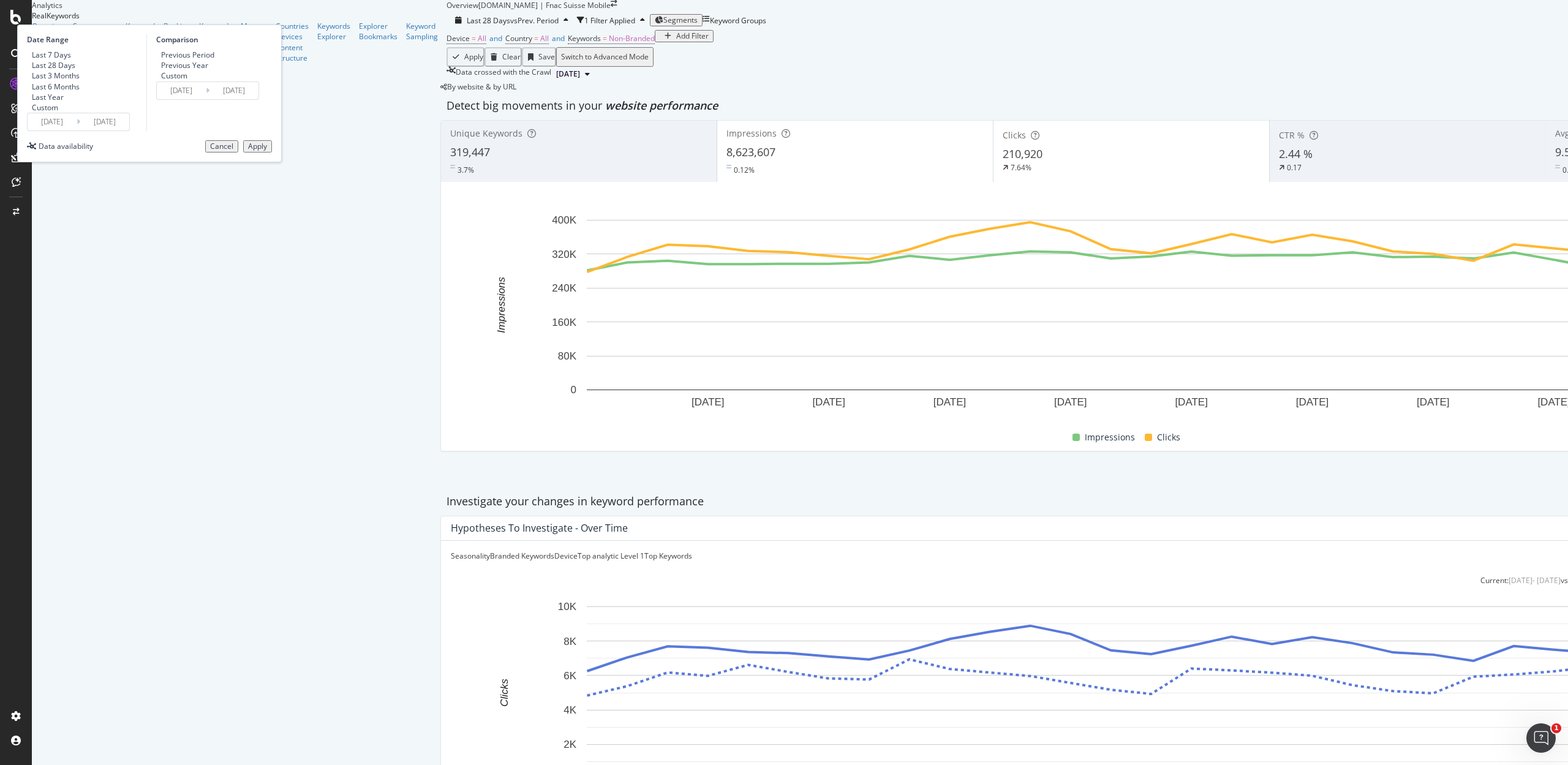
click at [267, 151] on div "Apply" at bounding box center [258, 147] width 19 height 9
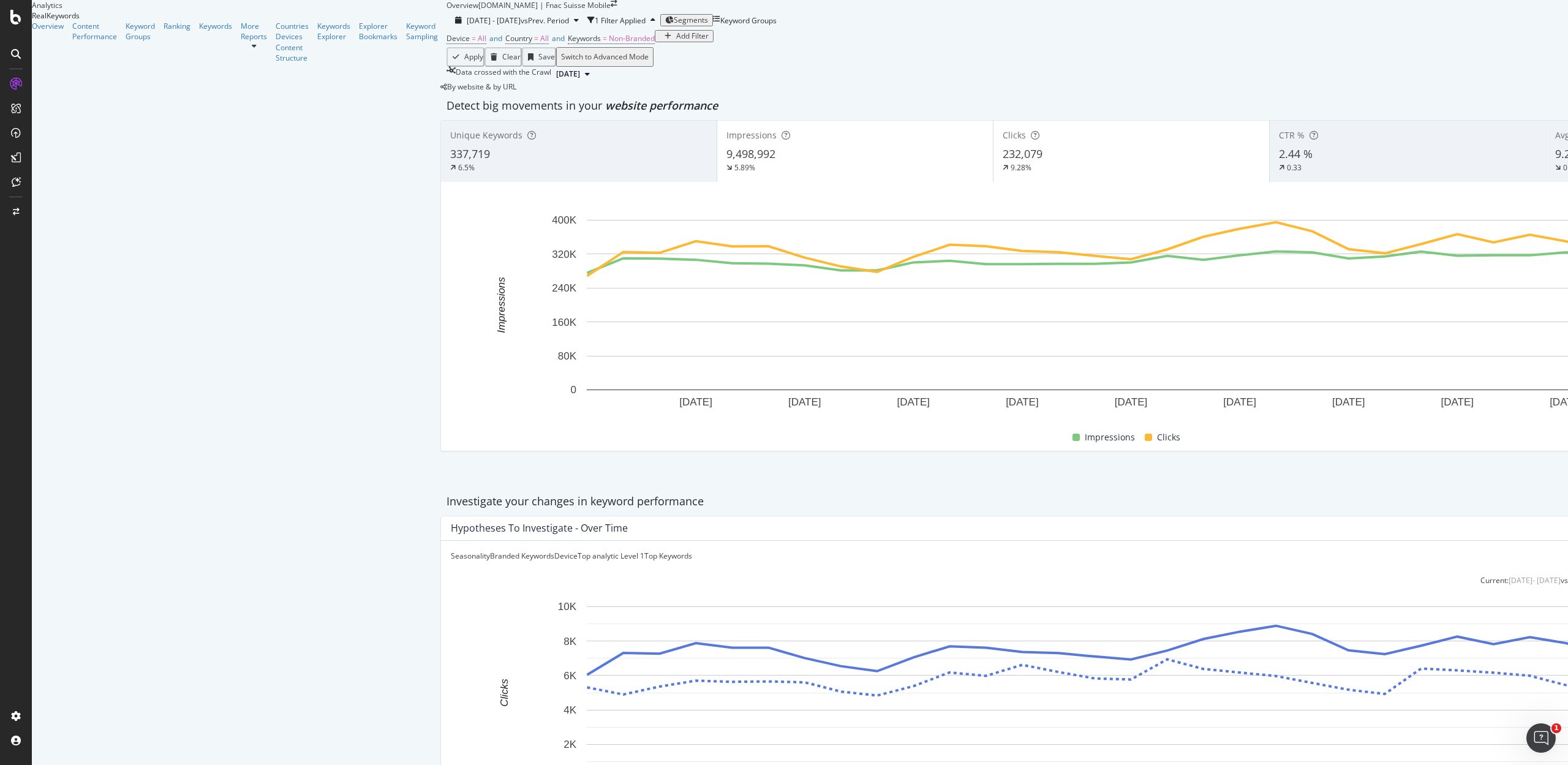
click at [676, 41] on div "Add Filter" at bounding box center [692, 36] width 32 height 9
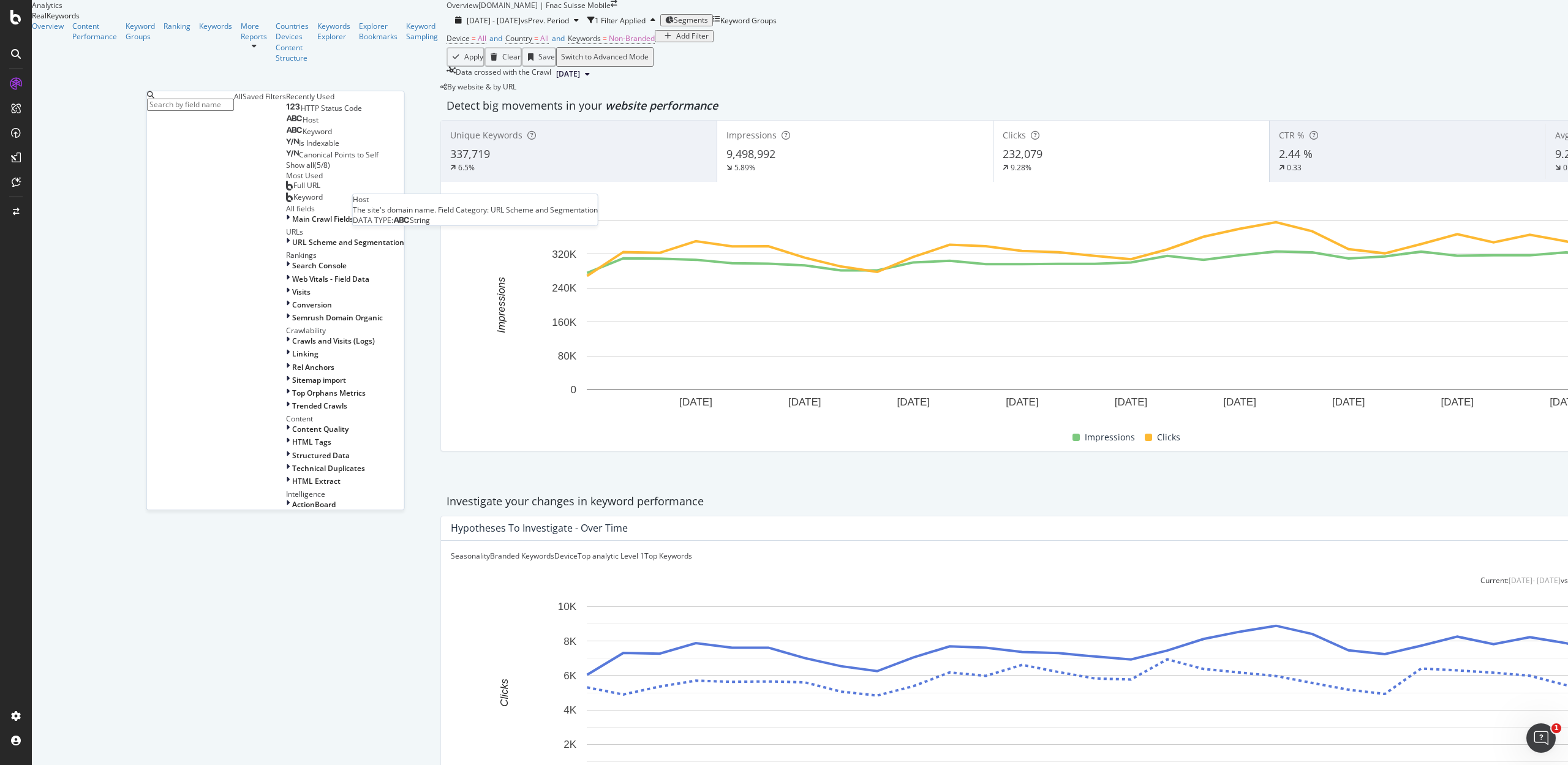
click at [303, 125] on span "Host" at bounding box center [310, 120] width 16 height 11
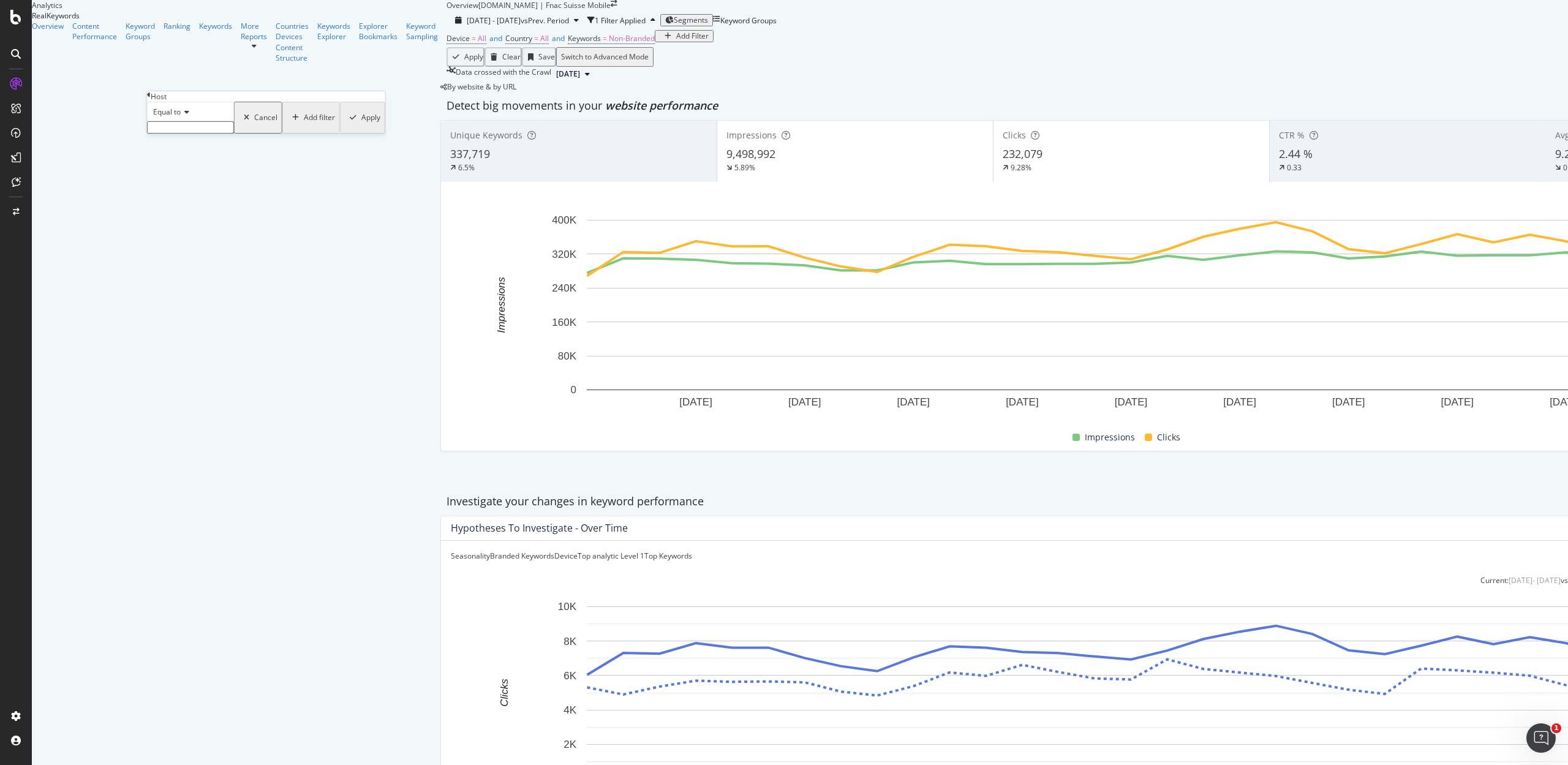
click at [196, 134] on input "text" at bounding box center [190, 127] width 87 height 12
click at [182, 145] on span "www.fr.fnac.ch" at bounding box center [167, 140] width 31 height 11
type input "www.fr.fnac.ch"
click at [361, 126] on div "Apply" at bounding box center [371, 122] width 19 height 9
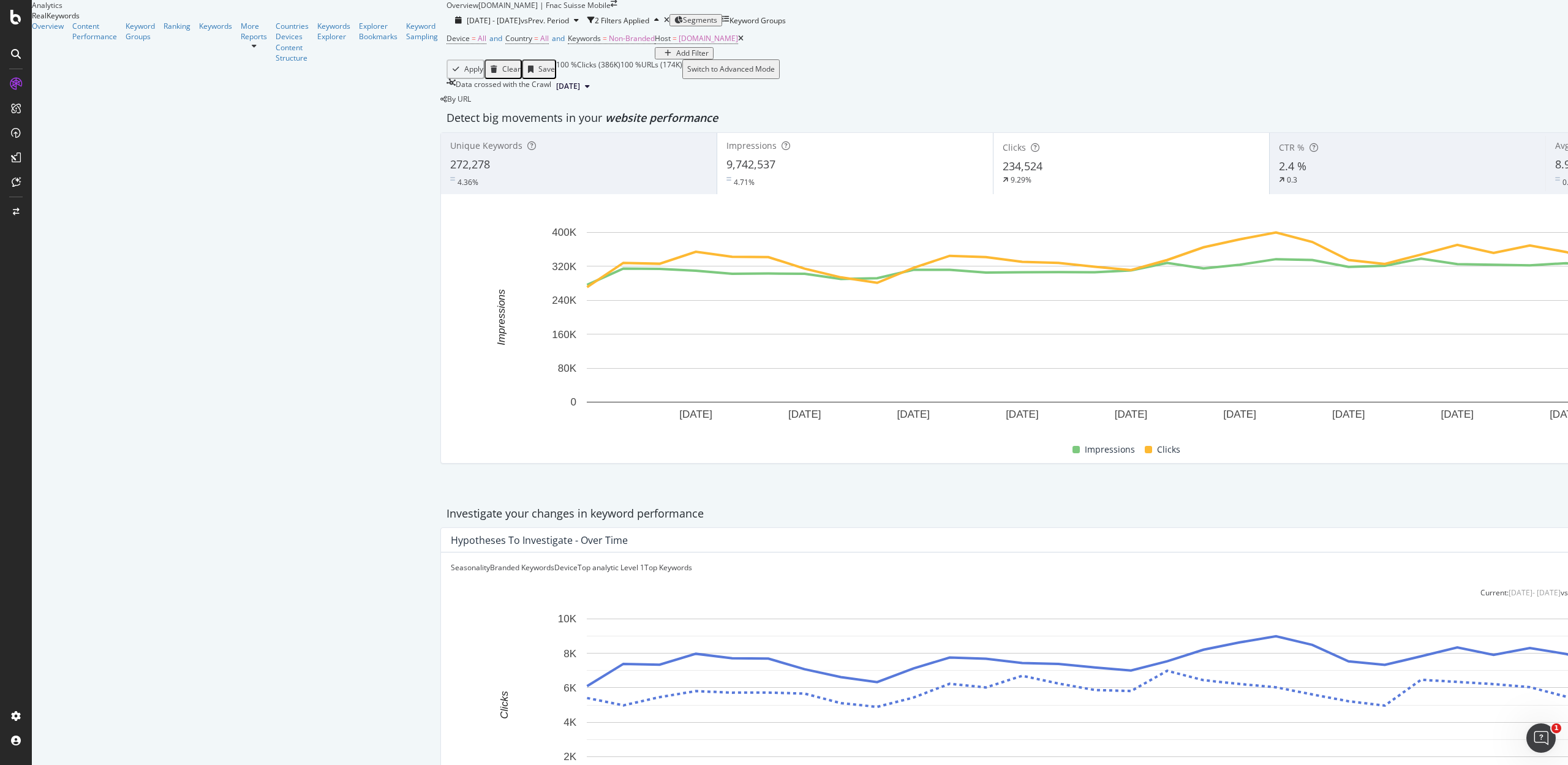
click at [446, 11] on div "Overview fnac.ch | Fnac Suisse Mobile" at bounding box center [531, 5] width 171 height 11
click at [611, 11] on span at bounding box center [614, 5] width 6 height 11
click at [611, 7] on icon "arrow-right-arrow-left" at bounding box center [614, 4] width 6 height 7
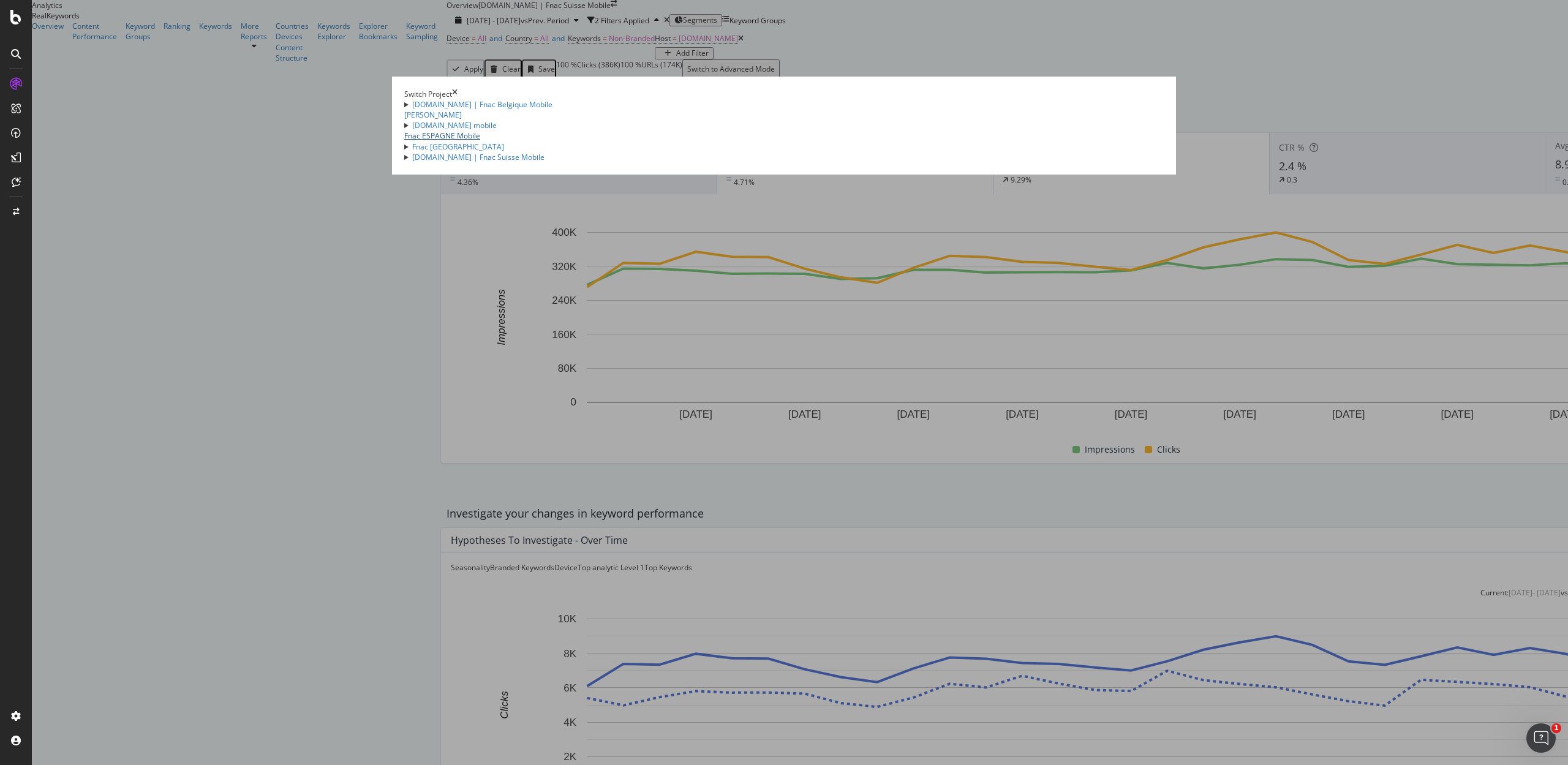
click at [480, 141] on link "Fnac ESPAGNE Mobile" at bounding box center [442, 135] width 76 height 11
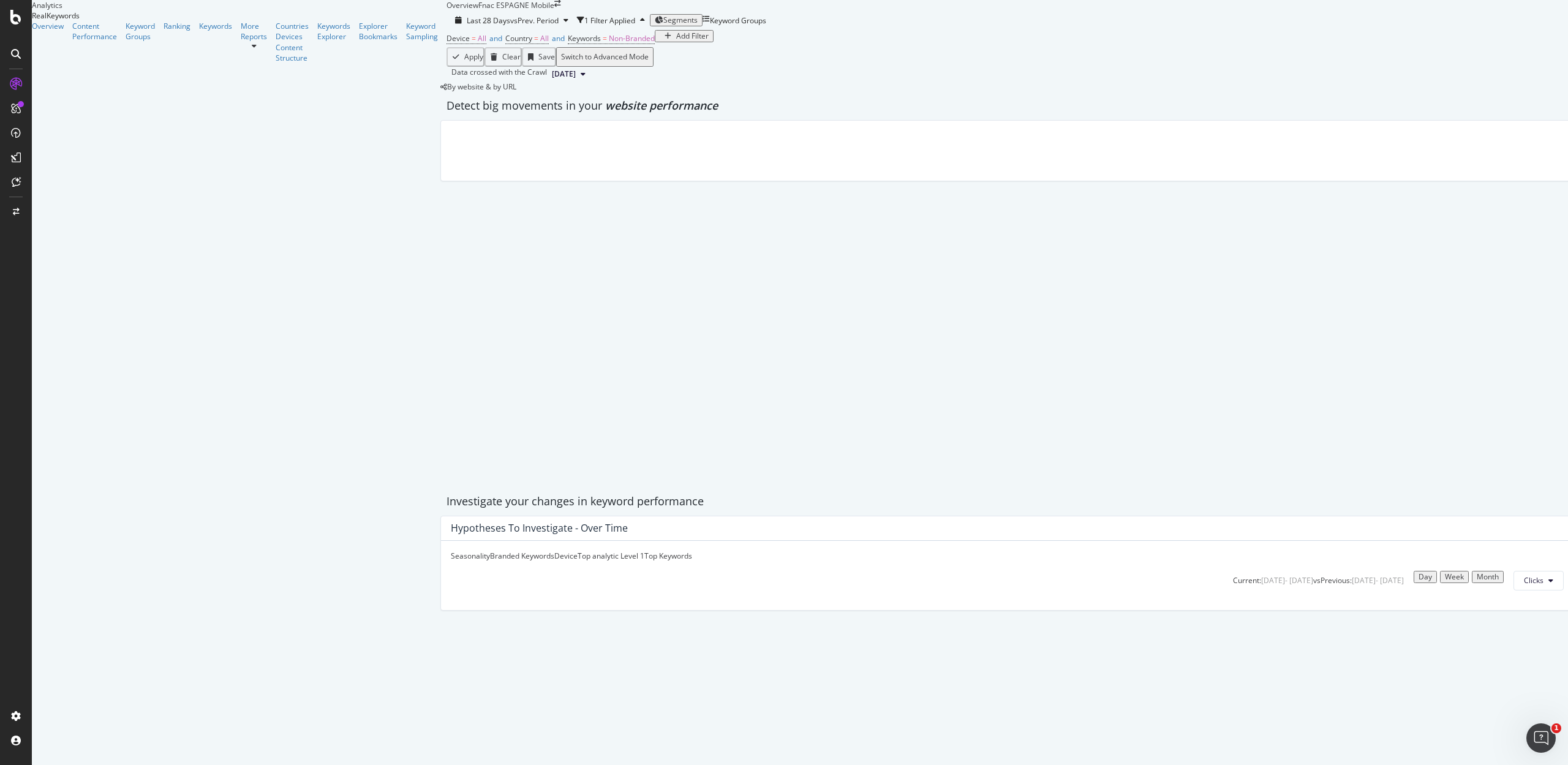
click at [676, 41] on div "Add Filter" at bounding box center [692, 36] width 32 height 9
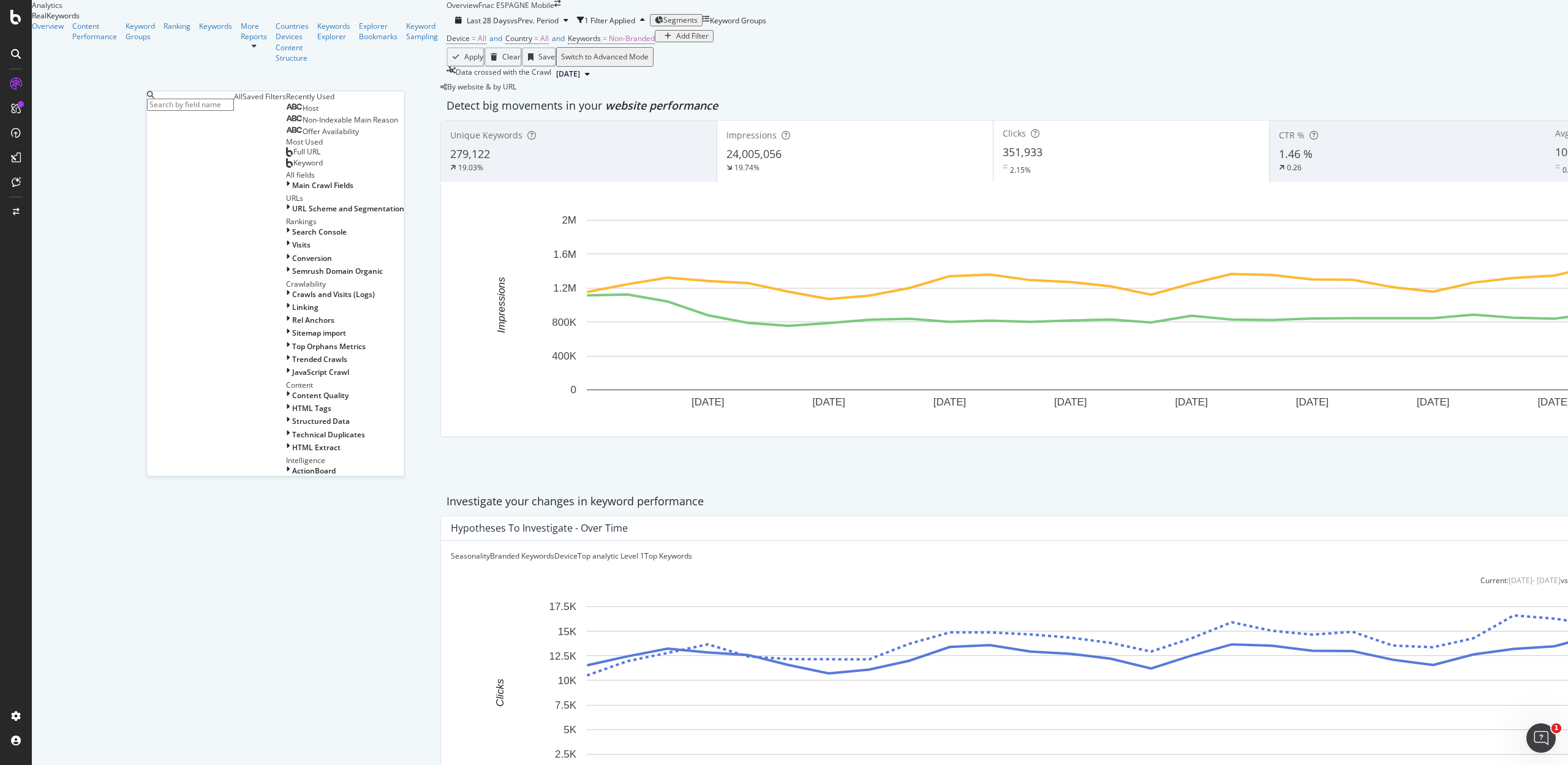
click at [286, 113] on div "Host" at bounding box center [302, 109] width 32 height 10
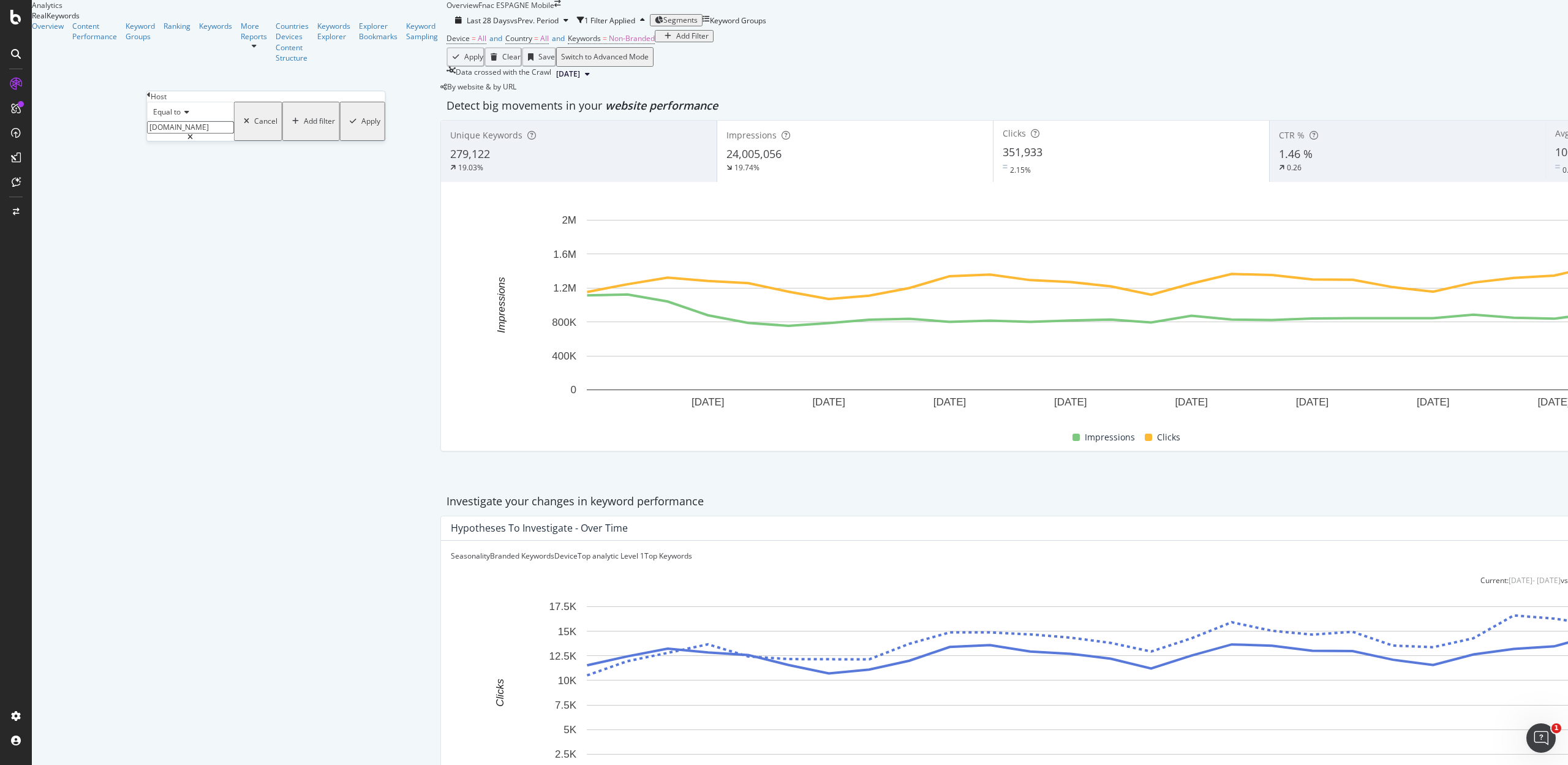
click at [361, 126] on div "Apply" at bounding box center [371, 122] width 19 height 9
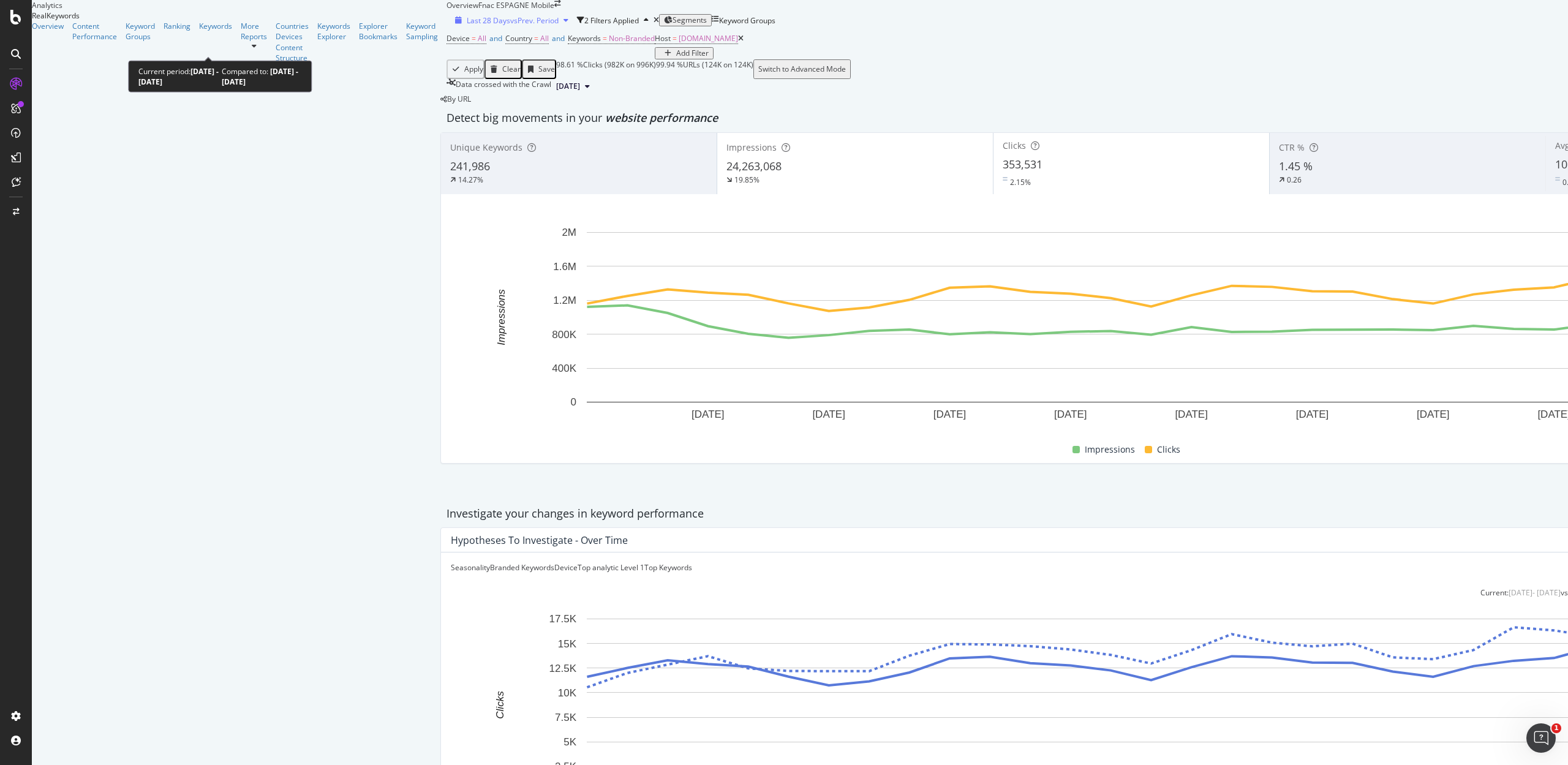
click at [510, 26] on span "vs Prev. Period" at bounding box center [534, 20] width 49 height 11
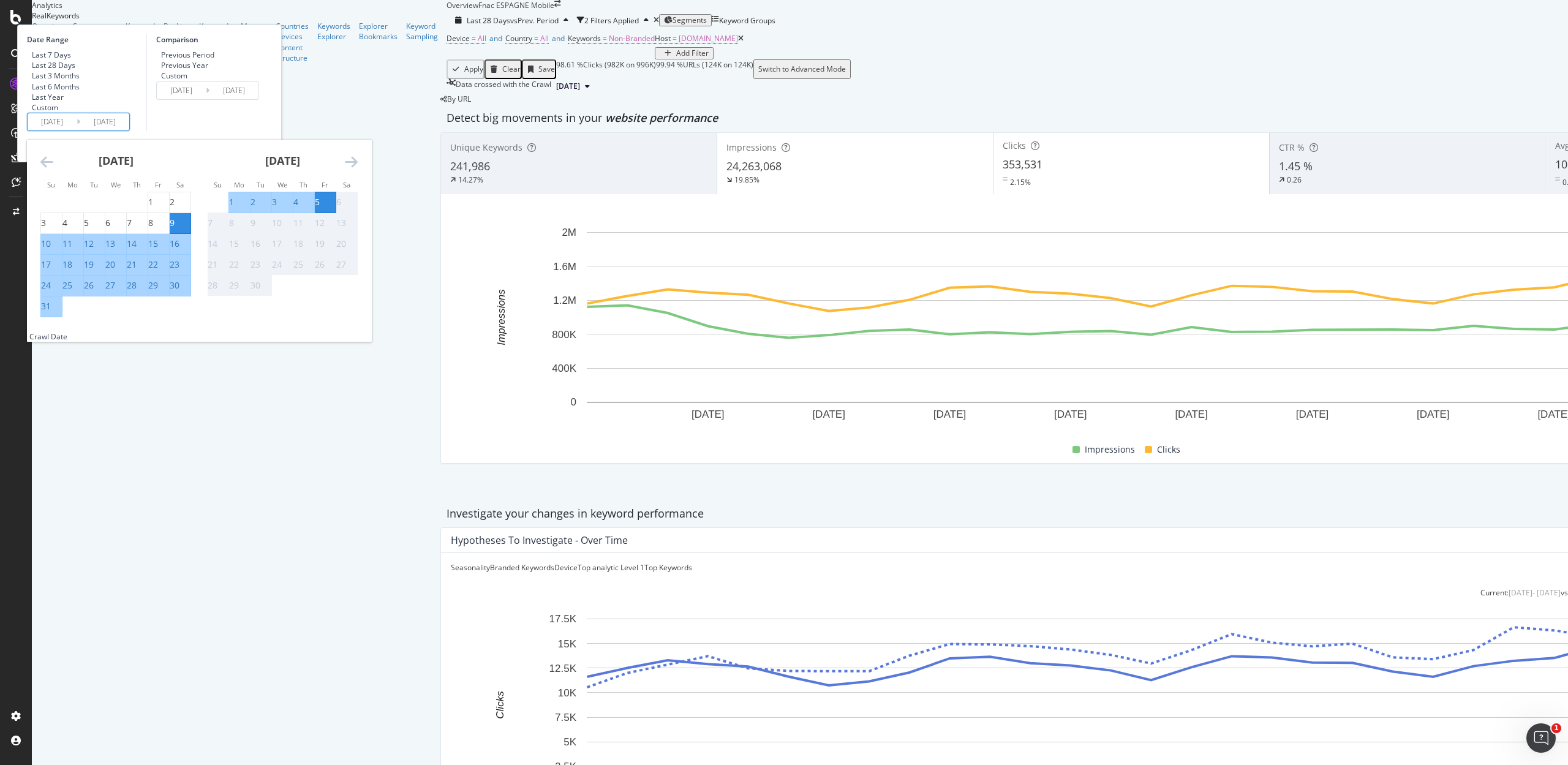
click at [77, 130] on input "2025/08/09" at bounding box center [52, 122] width 49 height 17
click at [153, 208] on div "1" at bounding box center [150, 202] width 5 height 12
type input "2025/08/01"
type input "2025/06/26"
type input "2025/07/31"
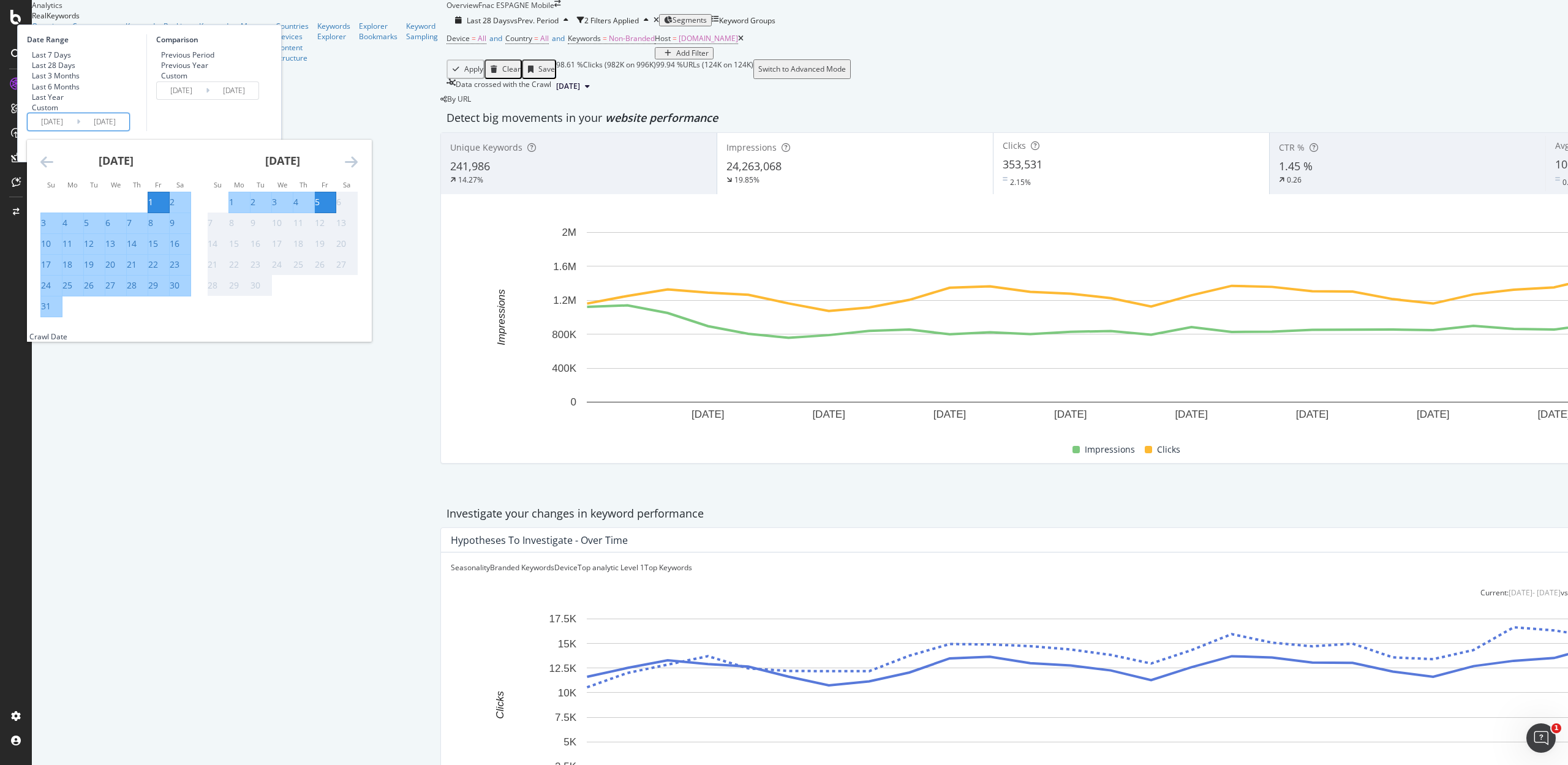
click at [51, 313] on div "31" at bounding box center [46, 306] width 10 height 12
type input "2025/08/31"
type input "2025/07/01"
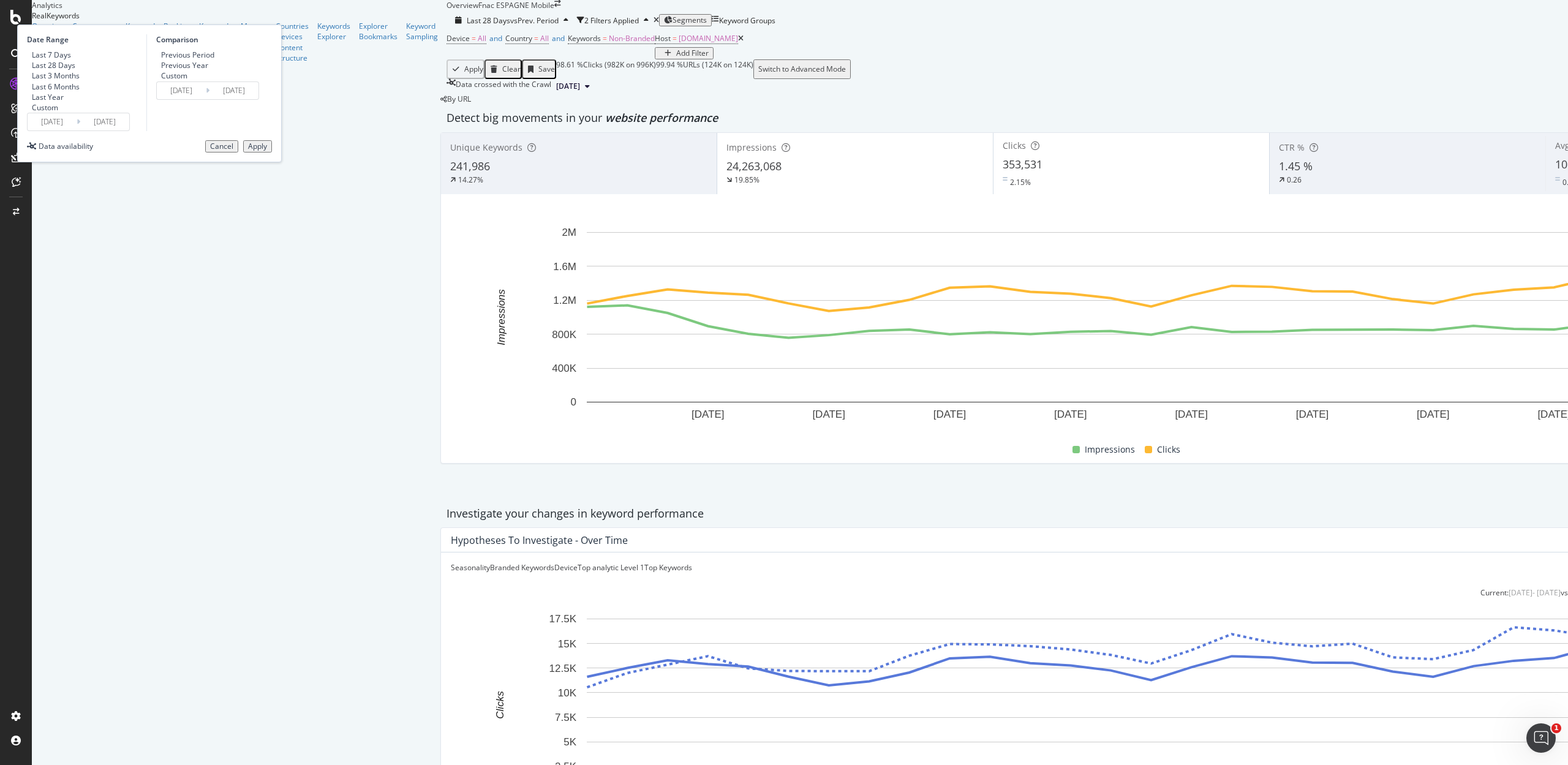
click at [267, 151] on div "Apply" at bounding box center [258, 147] width 19 height 9
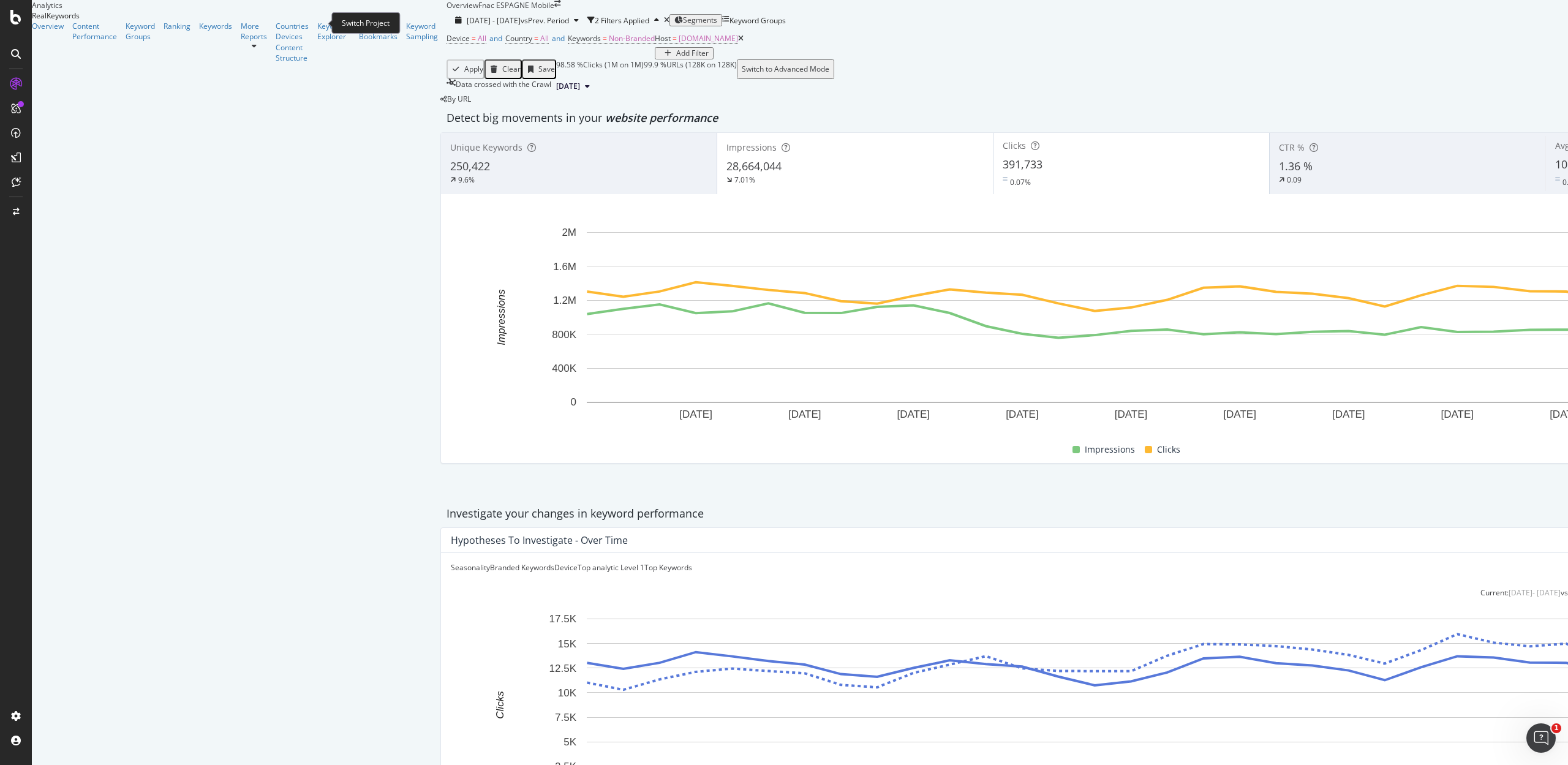
click at [554, 7] on icon "arrow-right-arrow-left" at bounding box center [557, 4] width 6 height 7
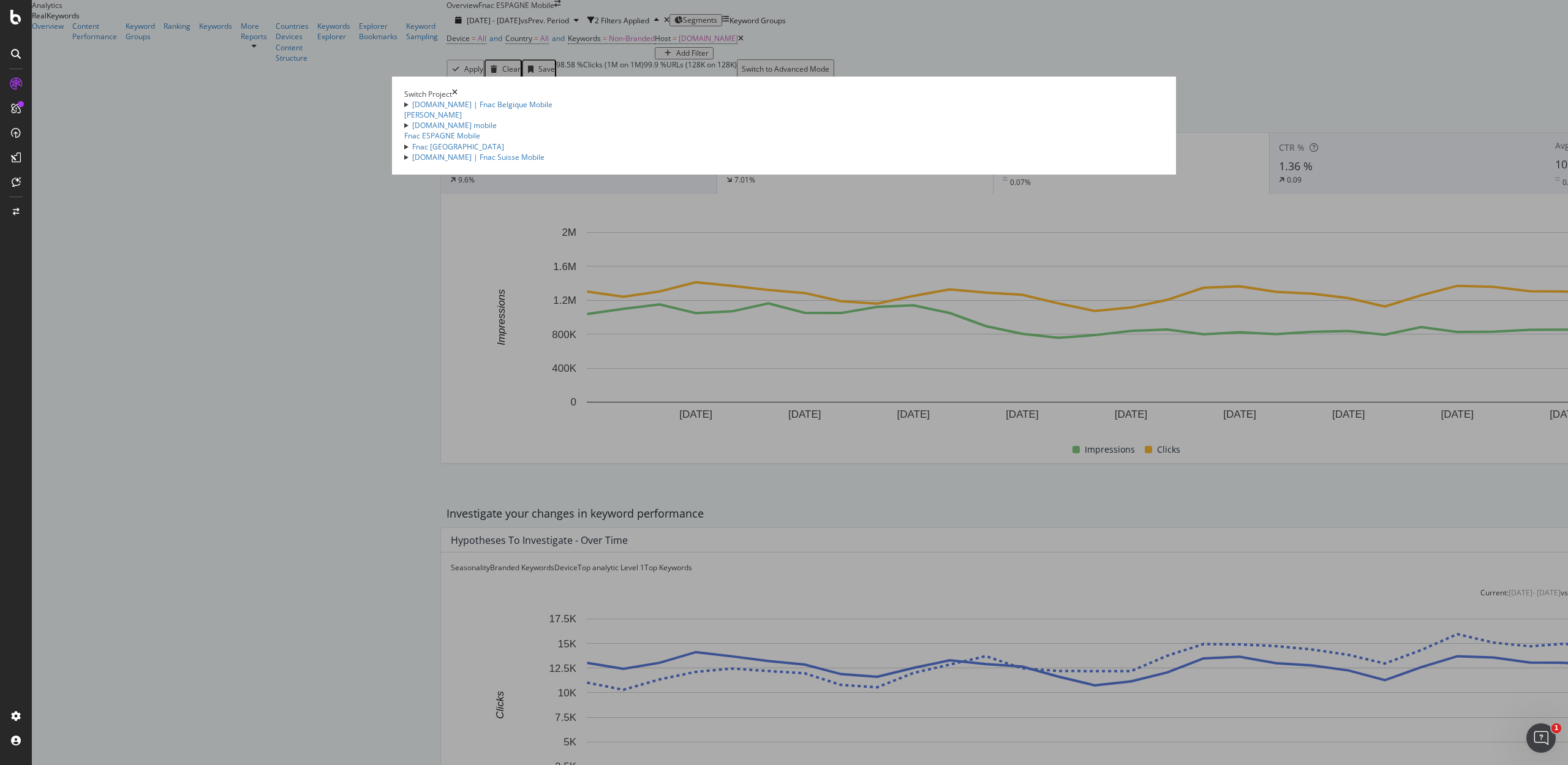
click at [446, 152] on summary "Fnac Portugal" at bounding box center [784, 147] width 760 height 11
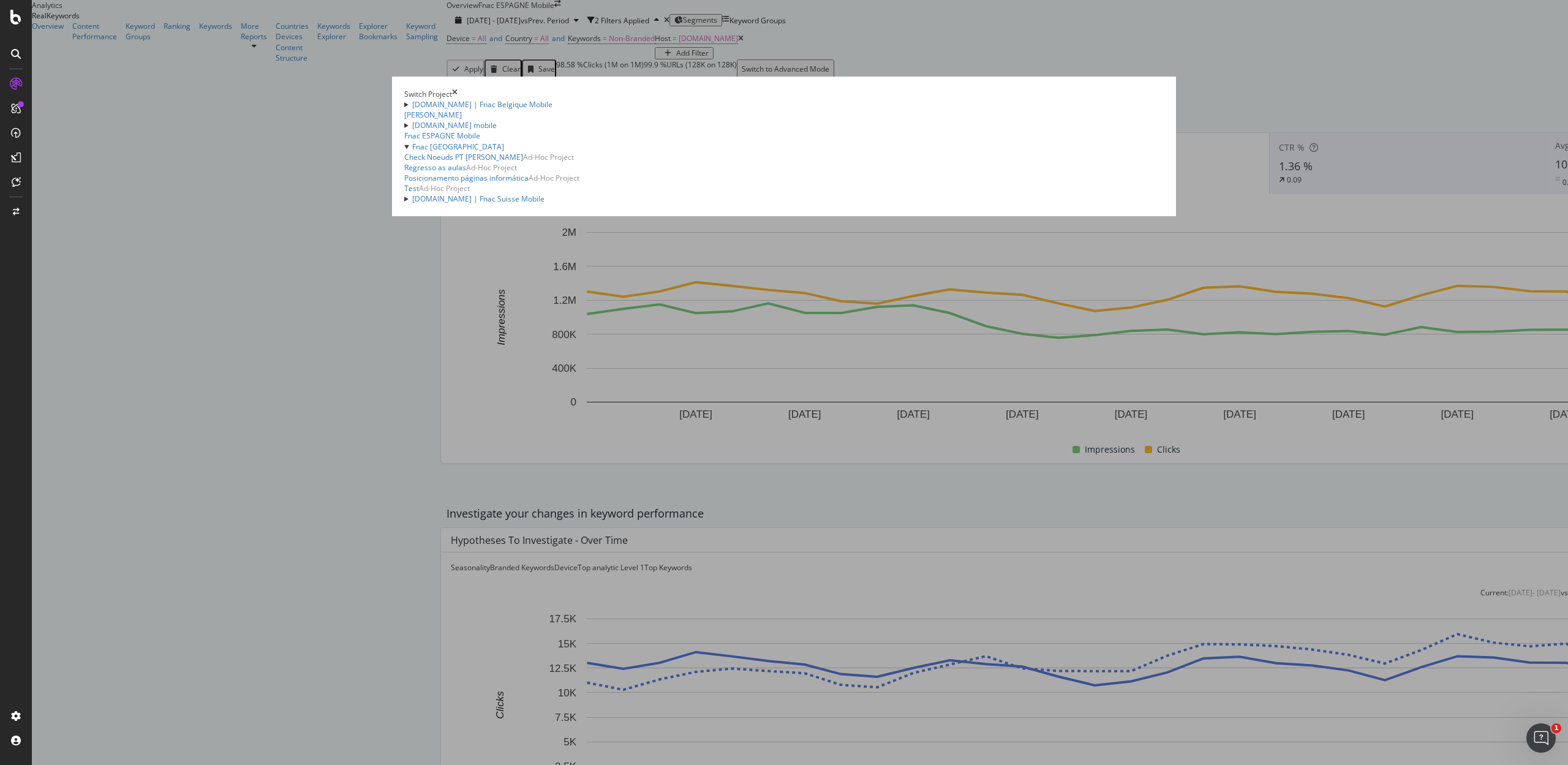
click at [452, 152] on summary "Fnac Portugal" at bounding box center [784, 147] width 760 height 11
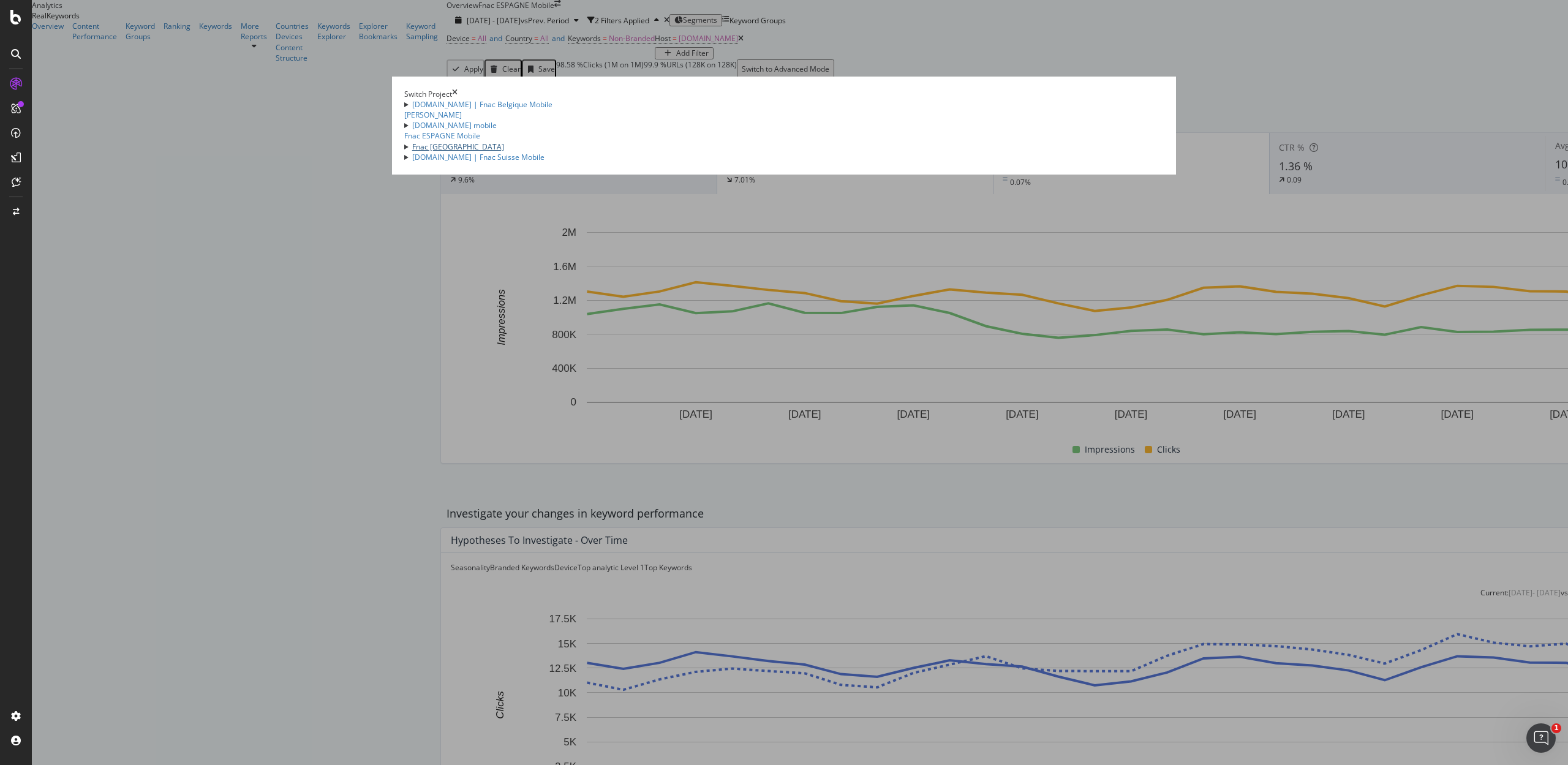
click at [451, 152] on link "Fnac Portugal" at bounding box center [458, 147] width 92 height 11
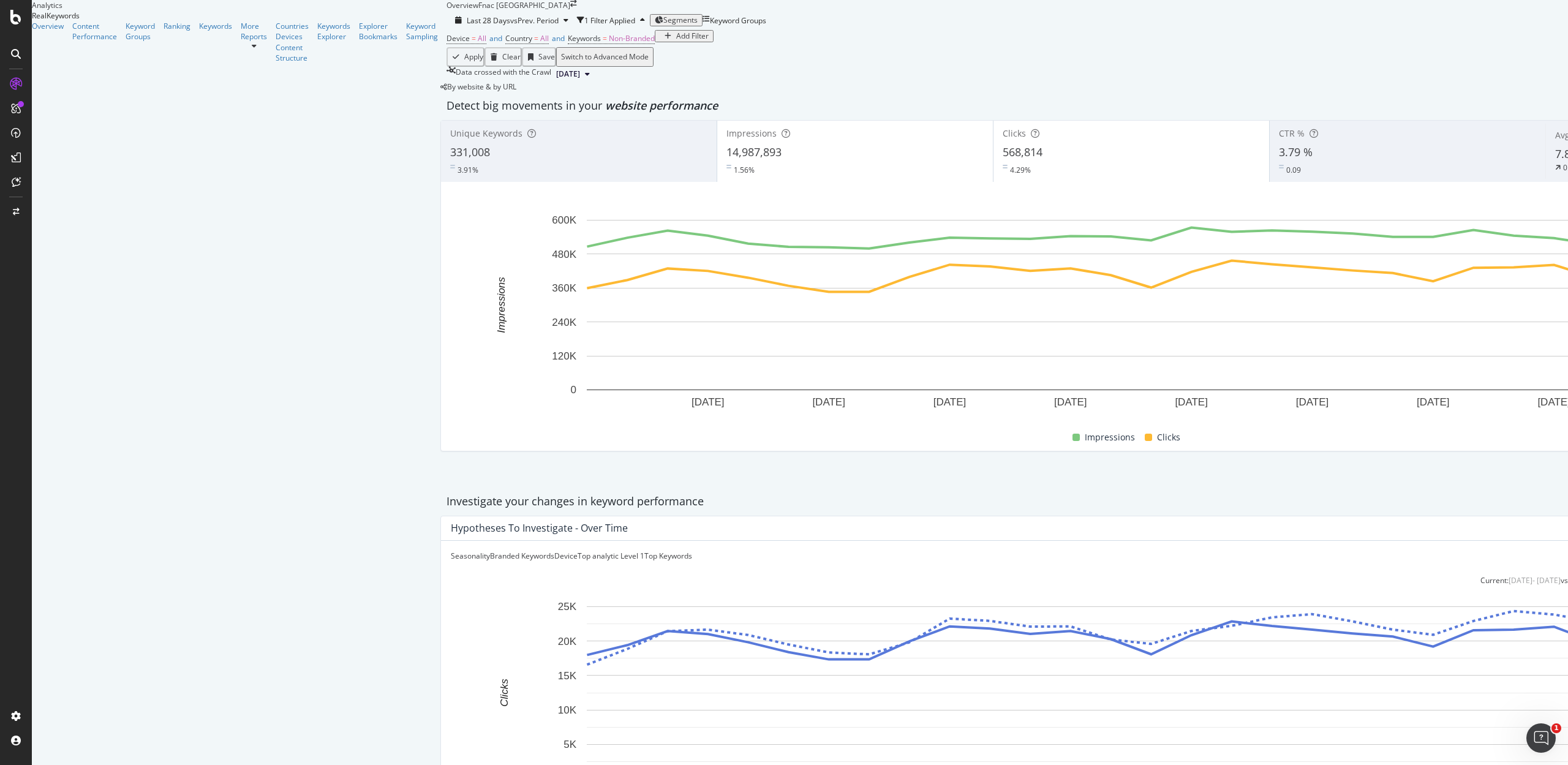
click at [676, 41] on div "Add Filter" at bounding box center [692, 36] width 32 height 9
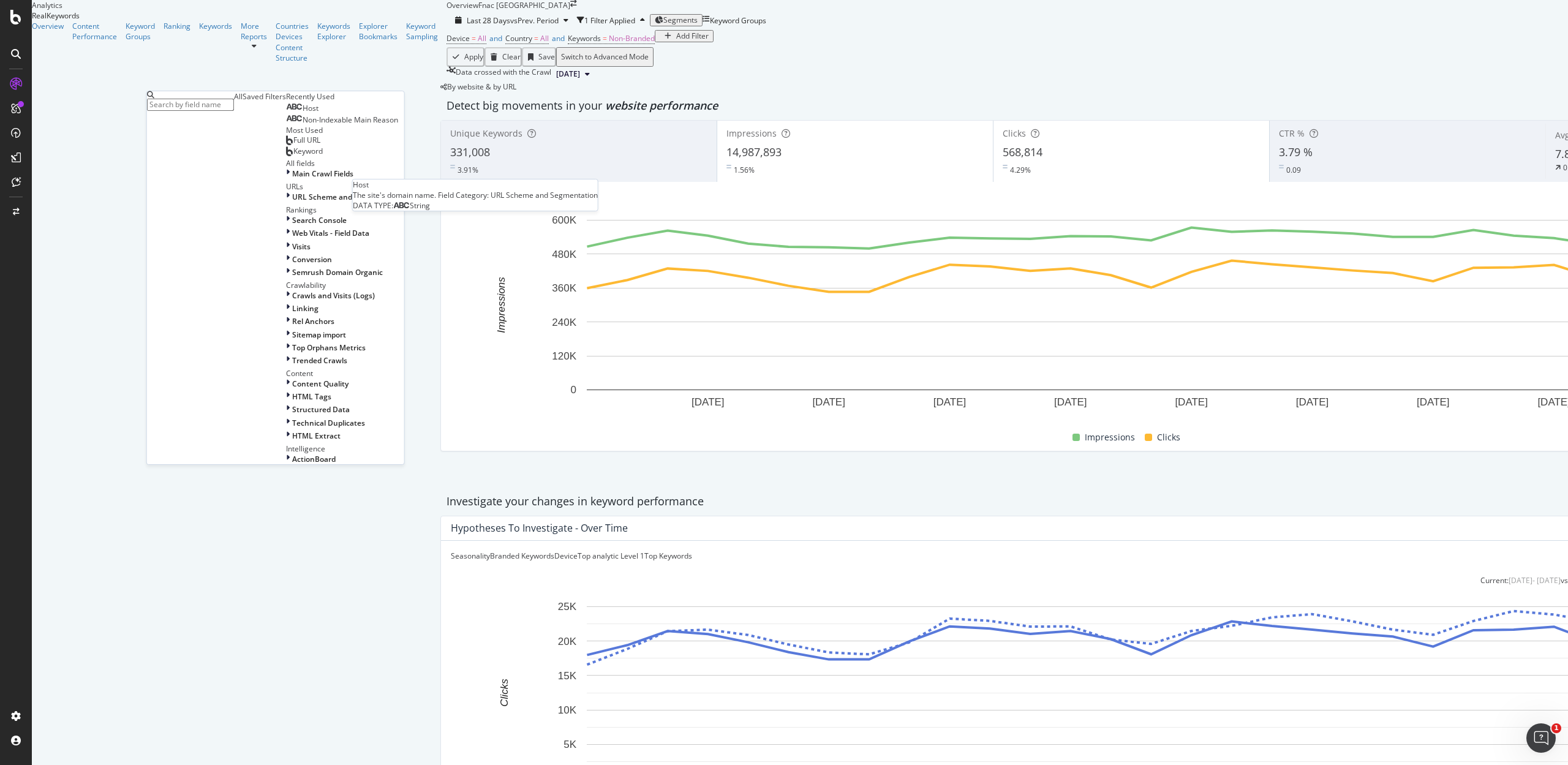
click at [303, 113] on span "Host" at bounding box center [310, 108] width 16 height 11
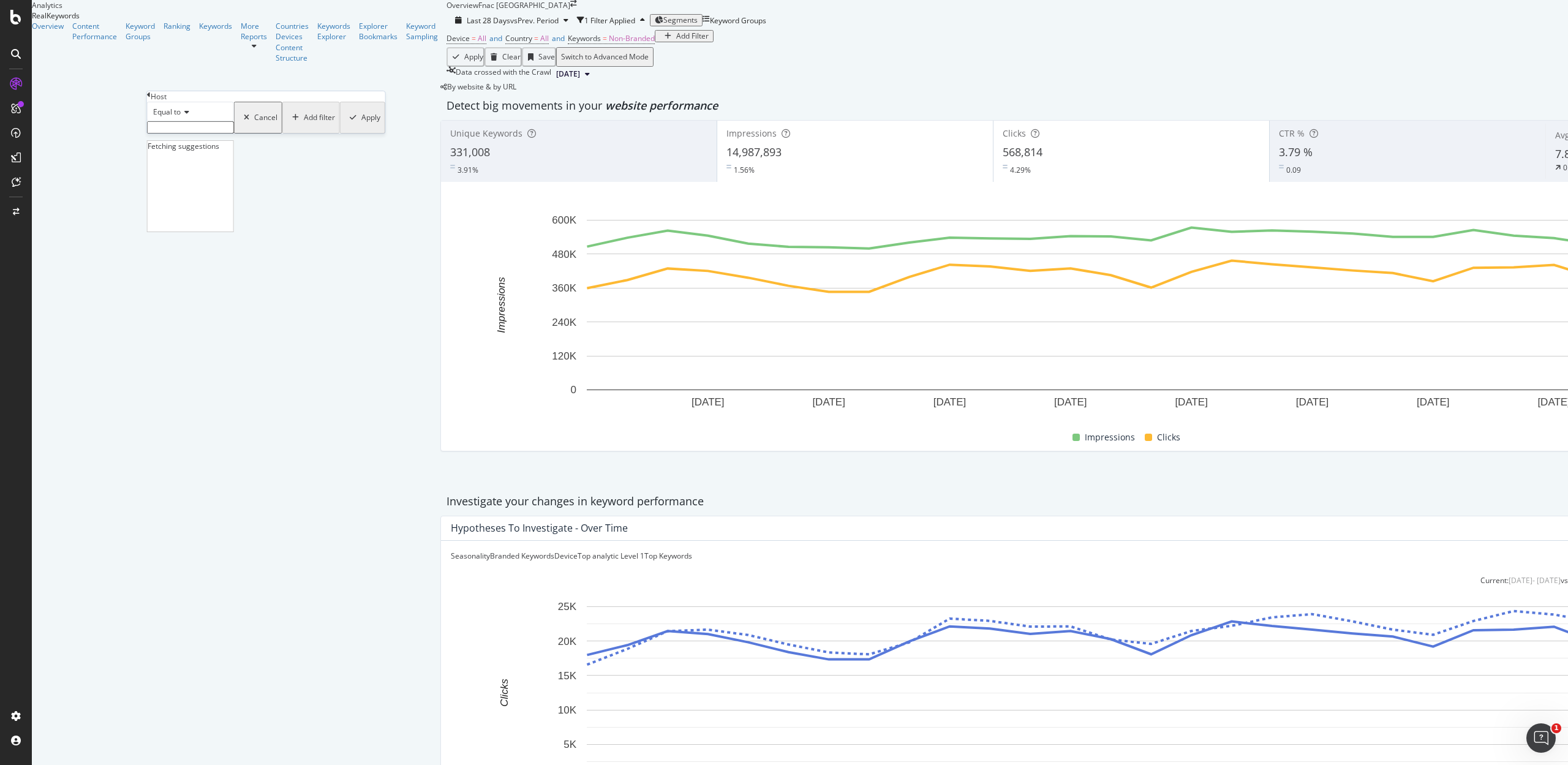
click at [207, 134] on input "text" at bounding box center [190, 127] width 87 height 12
click at [182, 145] on span "www.fnac.pt" at bounding box center [167, 140] width 31 height 11
type input "www.fnac.pt"
click at [361, 126] on div "Apply" at bounding box center [371, 122] width 19 height 9
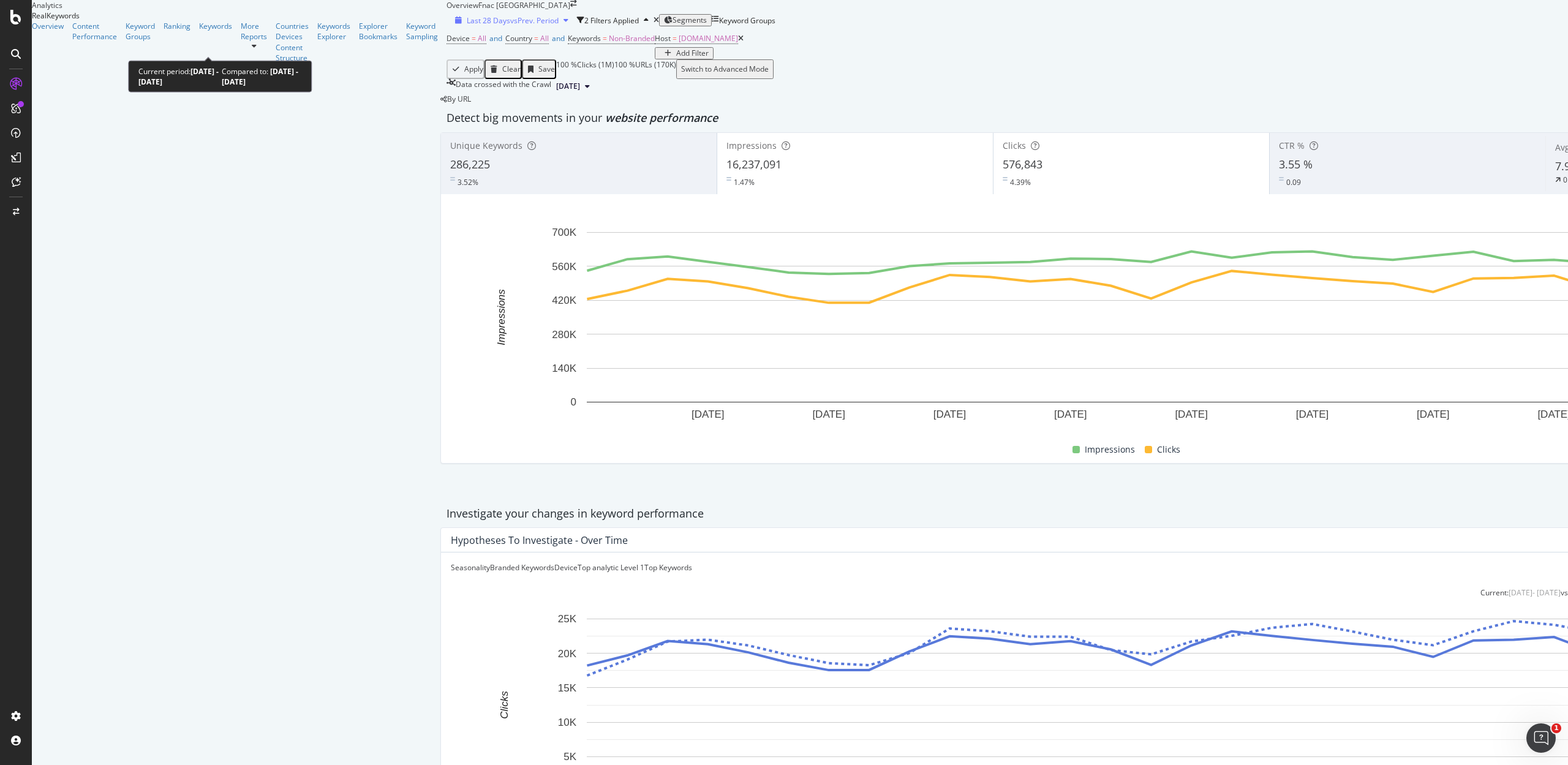
click at [510, 26] on span "vs Prev. Period" at bounding box center [534, 20] width 49 height 11
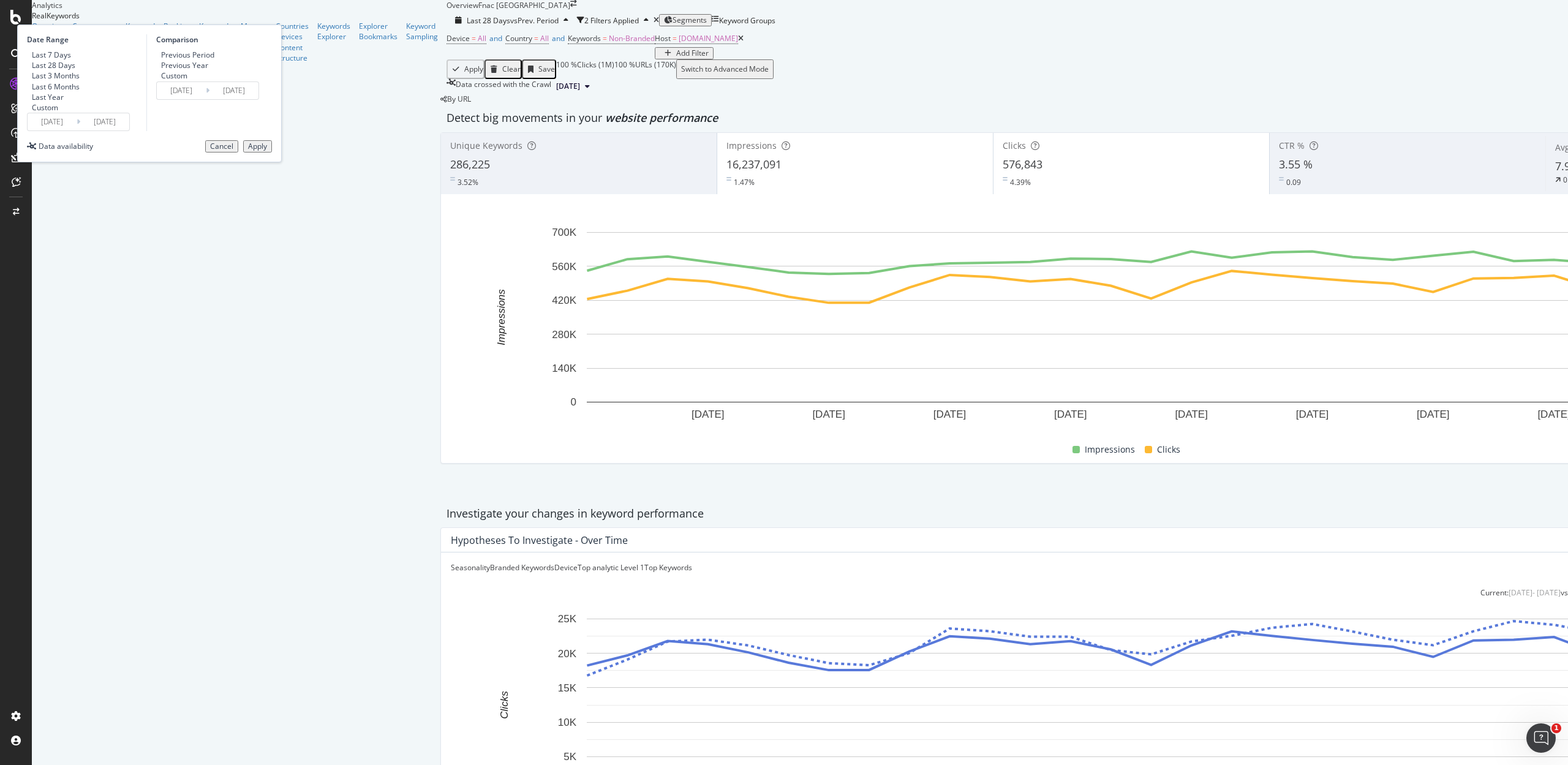
click at [77, 130] on input "2025/08/09" at bounding box center [52, 122] width 49 height 17
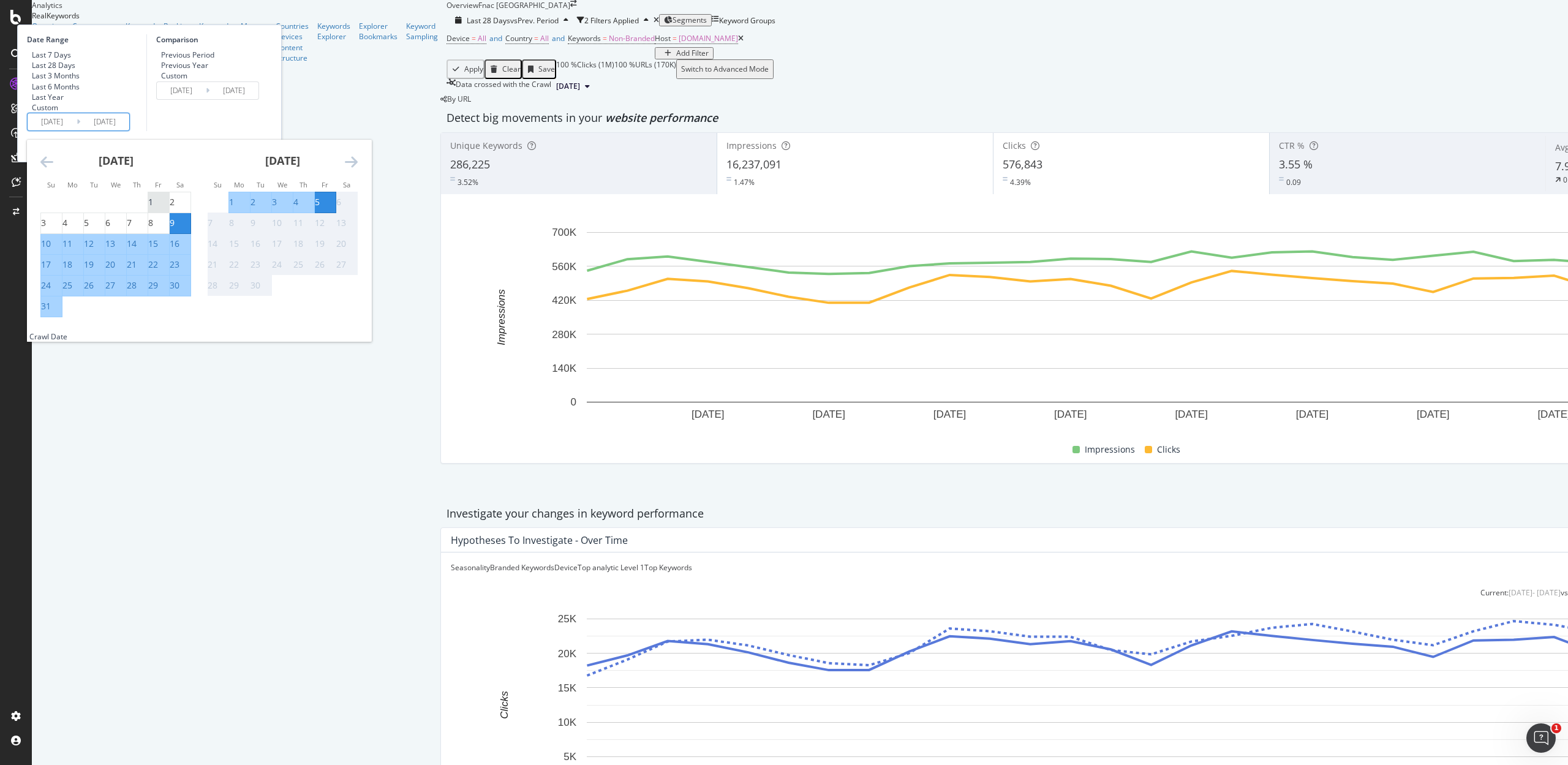
click at [153, 208] on div "1" at bounding box center [150, 202] width 5 height 12
type input "2025/08/01"
type input "2025/06/26"
type input "2025/07/31"
click at [62, 313] on div "31" at bounding box center [51, 306] width 21 height 12
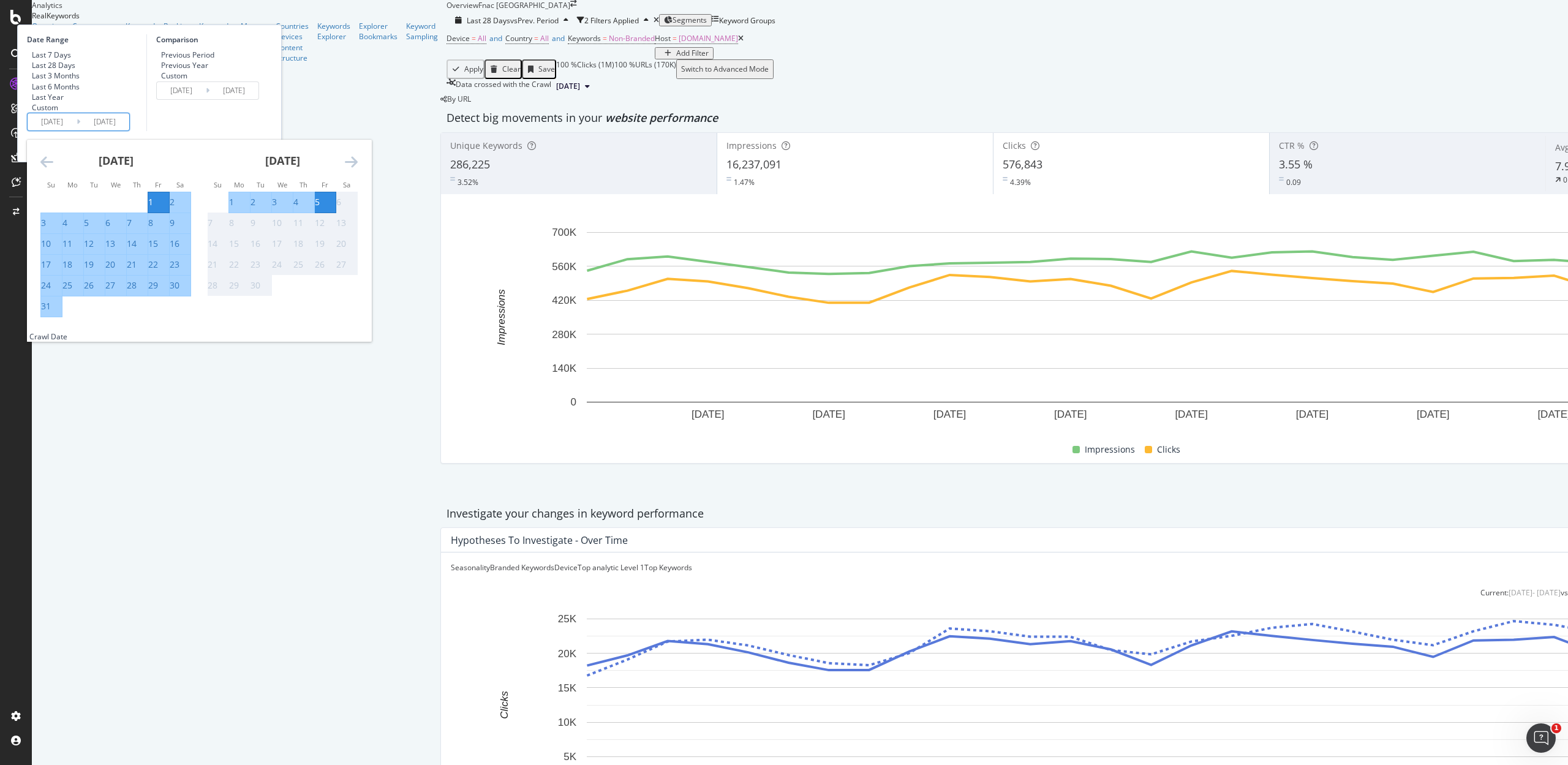
type input "2025/08/31"
type input "2025/07/01"
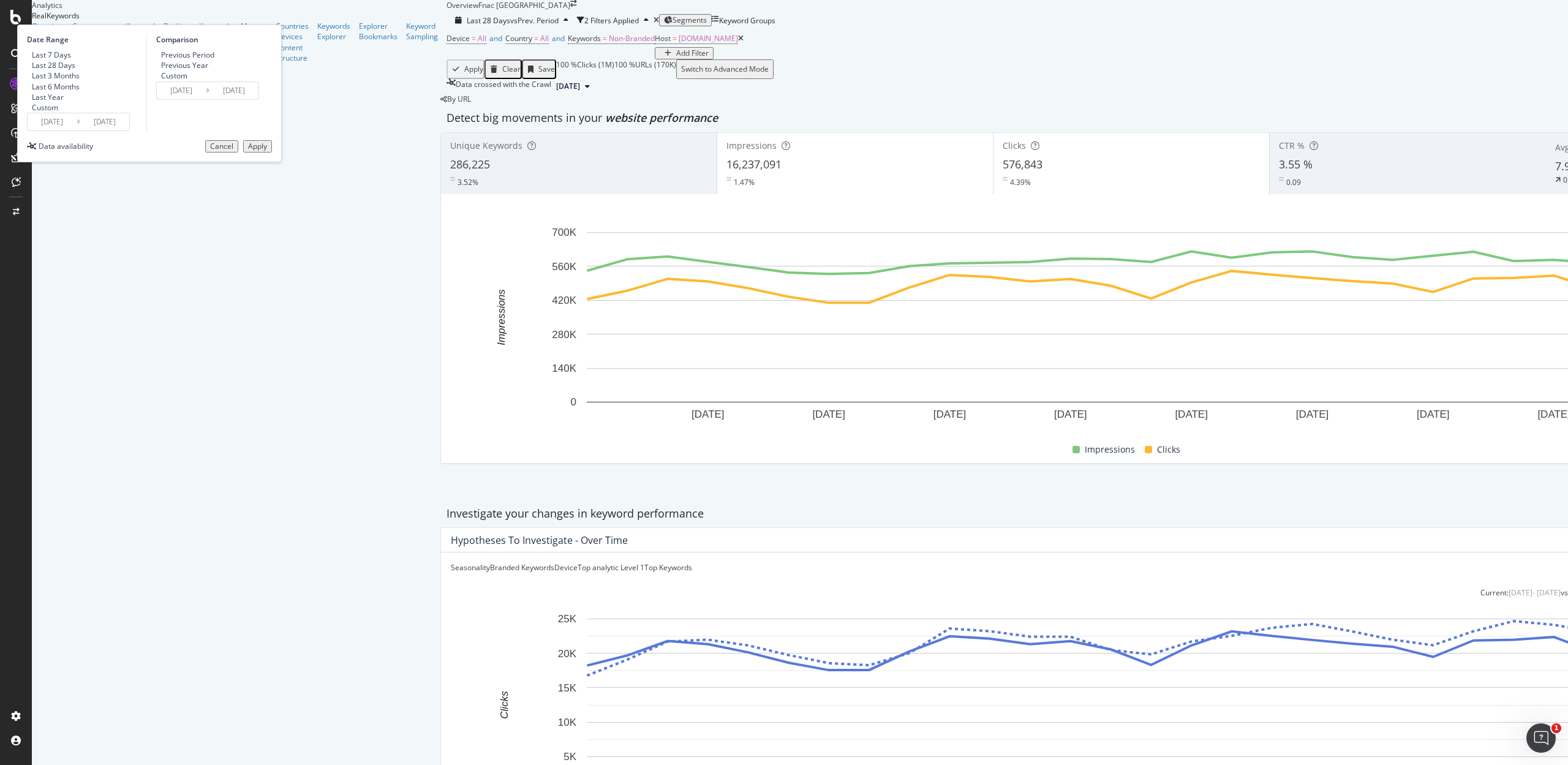
click at [272, 152] on button "Apply" at bounding box center [258, 146] width 29 height 12
